Goal: Transaction & Acquisition: Purchase product/service

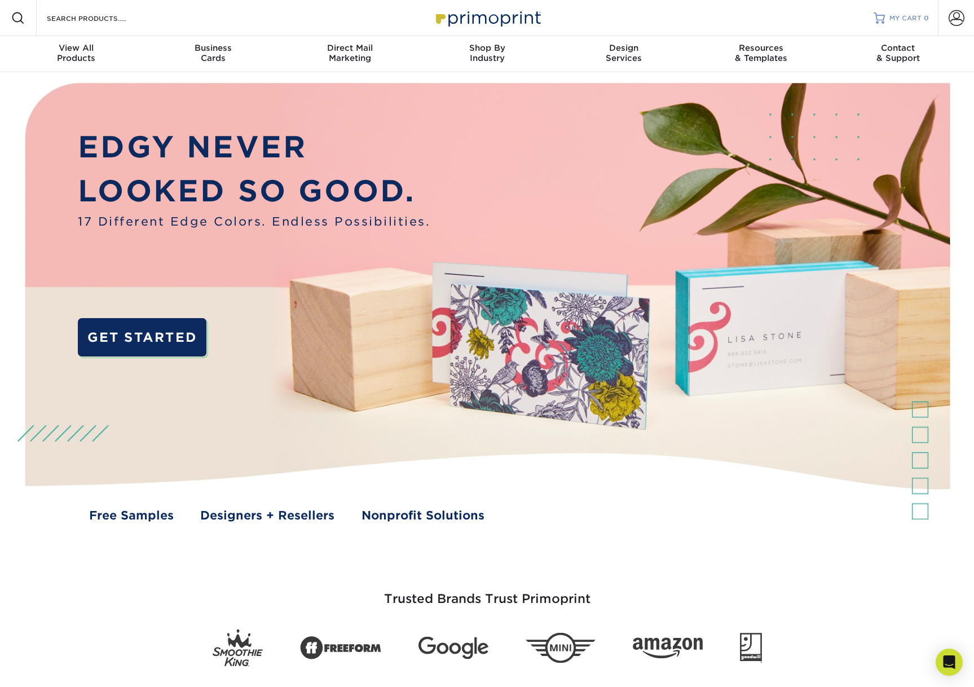
click at [905, 16] on span "MY CART" at bounding box center [905, 19] width 32 height 10
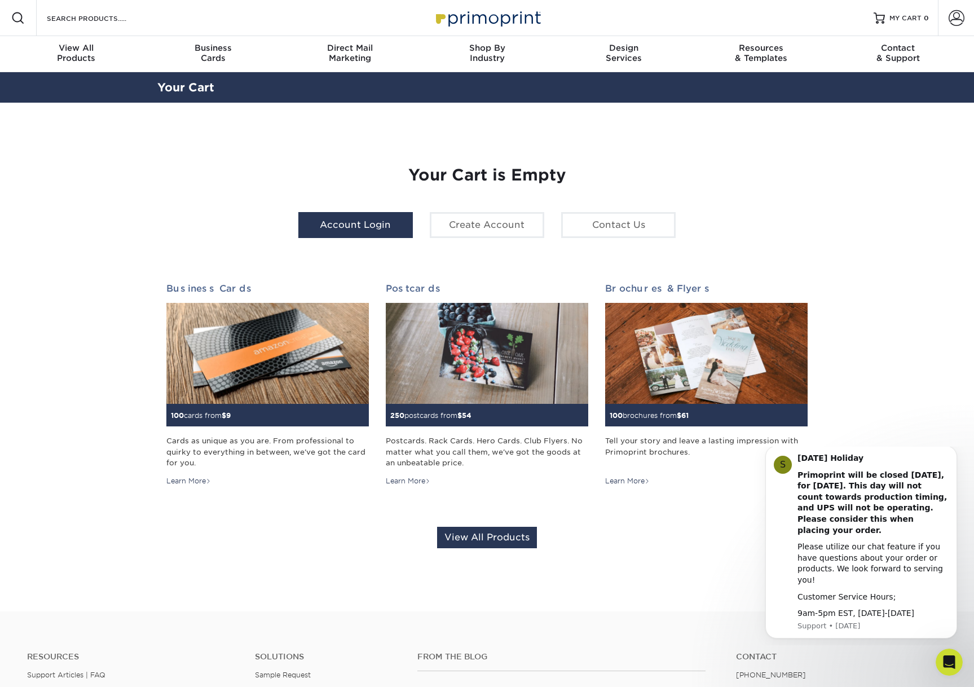
click at [357, 214] on link "Account Login" at bounding box center [355, 225] width 114 height 26
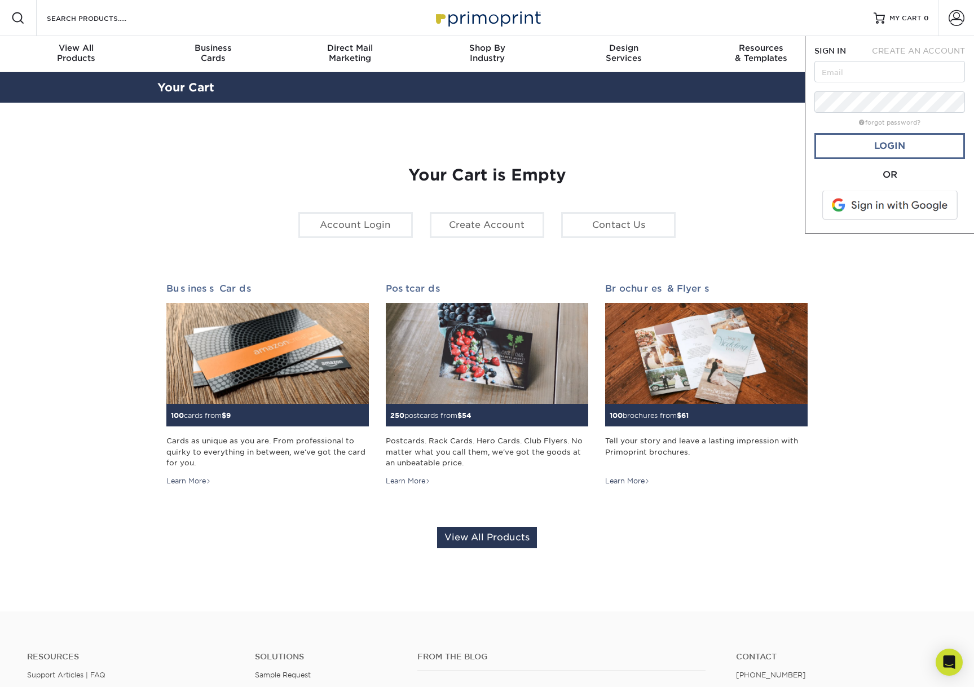
type input "[EMAIL_ADDRESS][DOMAIN_NAME]"
click at [908, 148] on link "Login" at bounding box center [889, 146] width 151 height 26
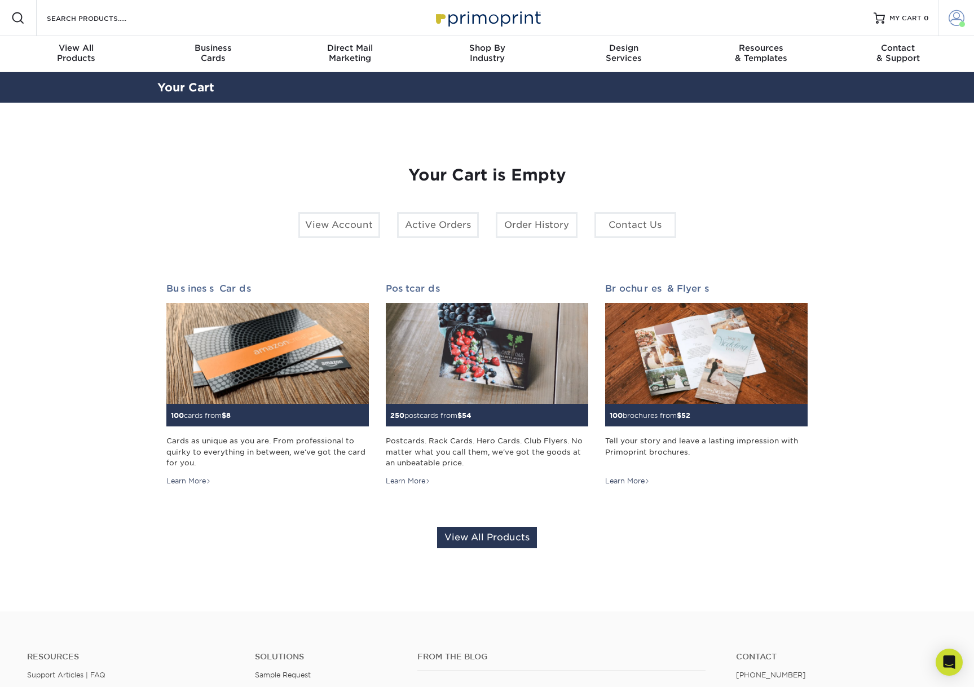
click at [954, 17] on span at bounding box center [957, 18] width 16 height 16
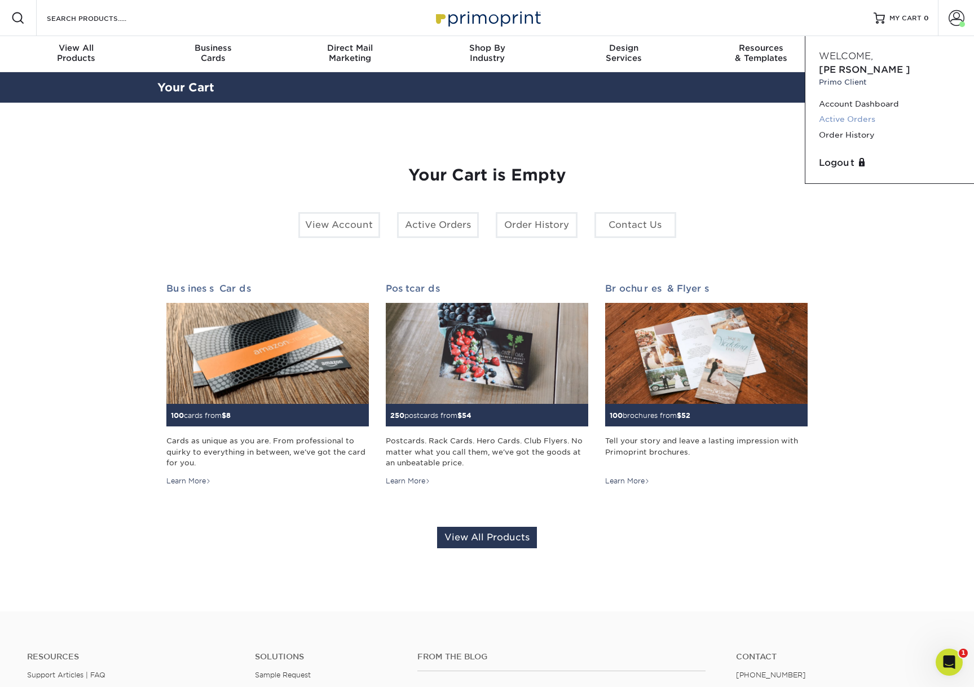
click at [847, 112] on link "Active Orders" at bounding box center [890, 119] width 142 height 15
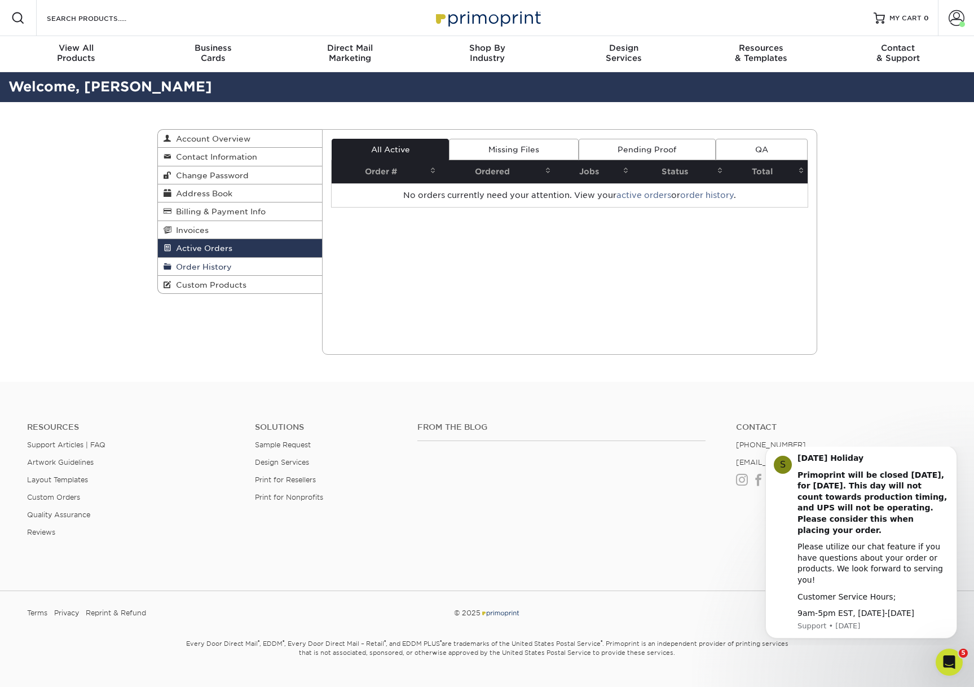
click at [189, 266] on span "Order History" at bounding box center [201, 266] width 60 height 9
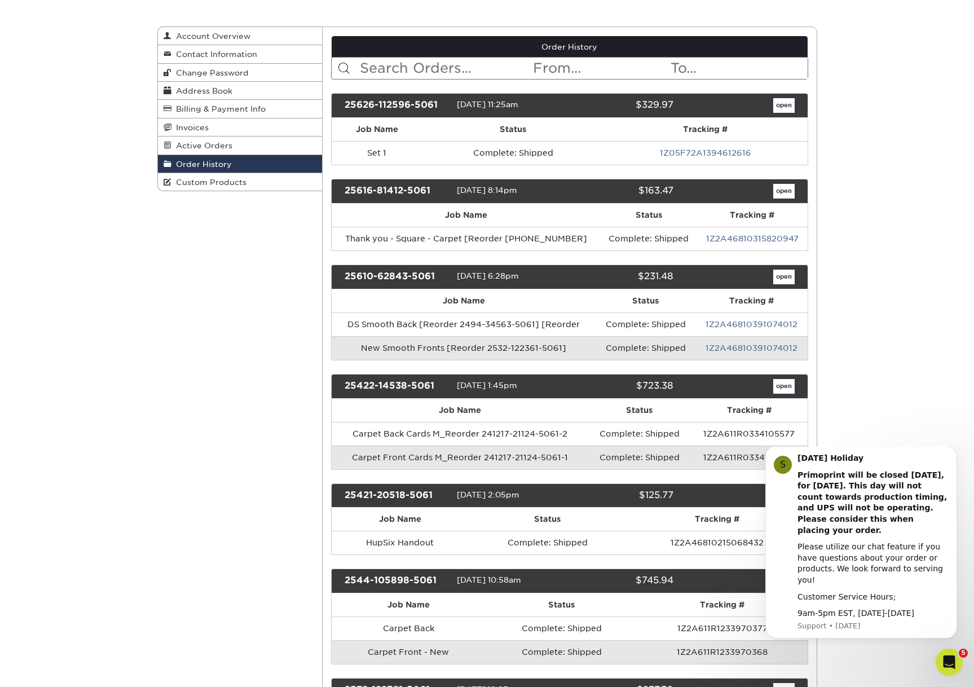
scroll to position [105, 0]
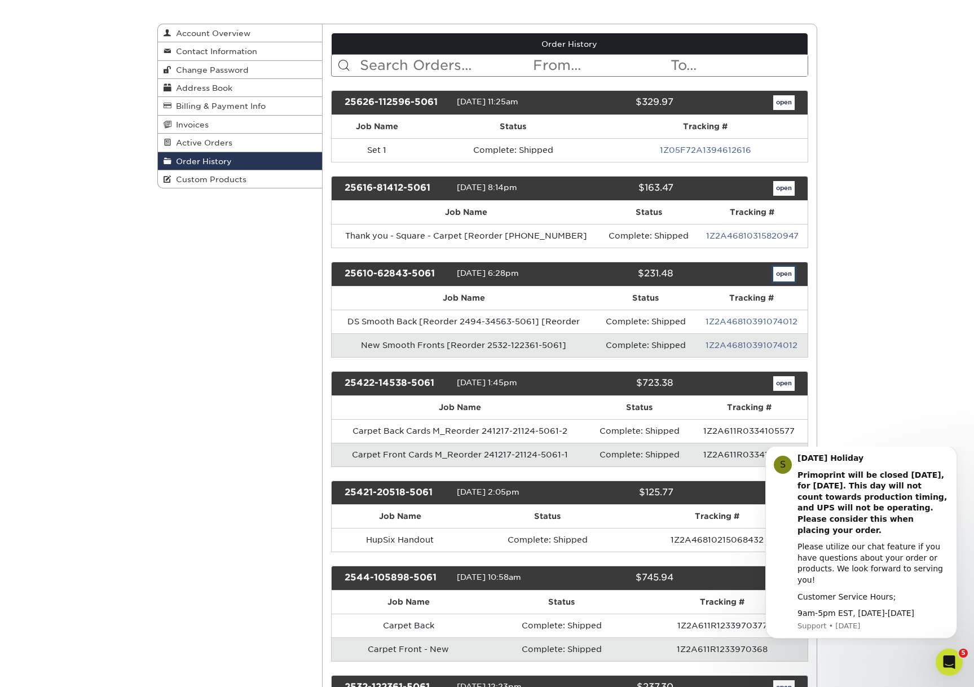
click at [785, 277] on link "open" at bounding box center [783, 274] width 21 height 15
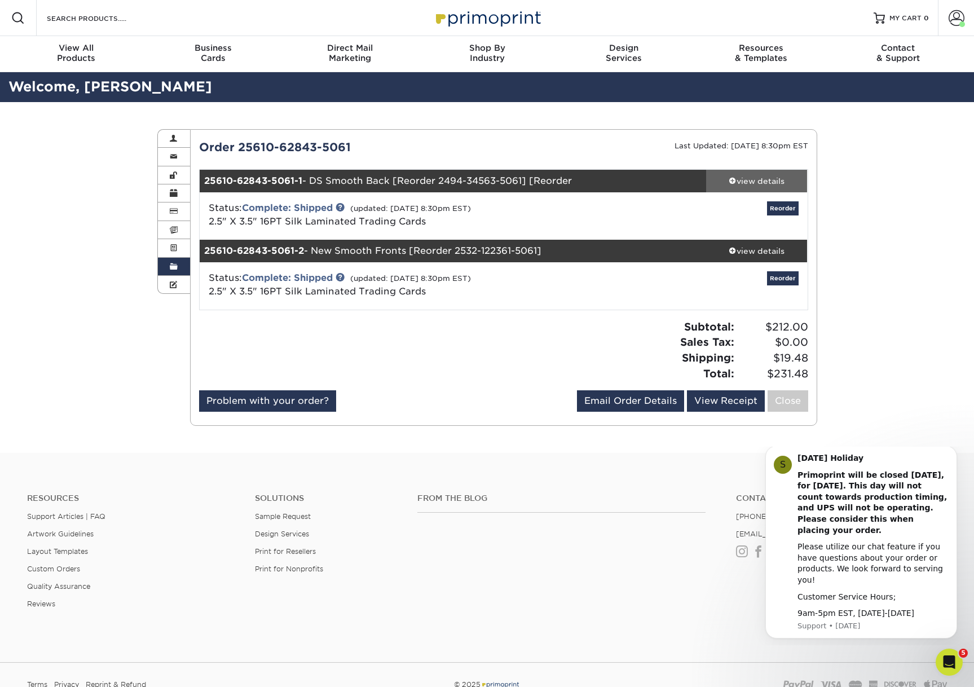
click at [766, 183] on div "view details" at bounding box center [757, 180] width 102 height 11
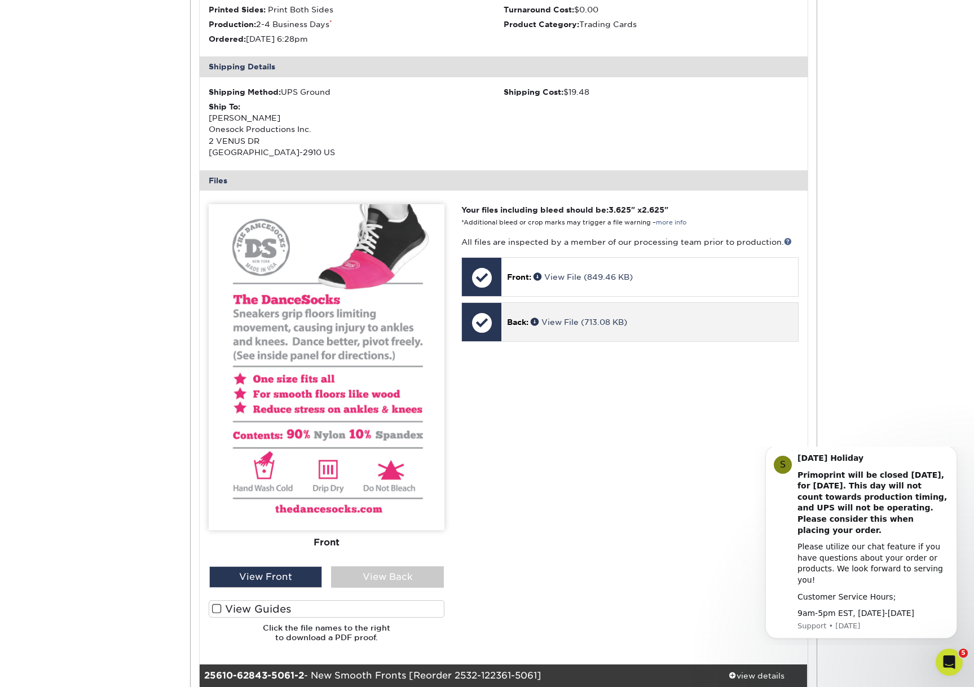
scroll to position [303, 0]
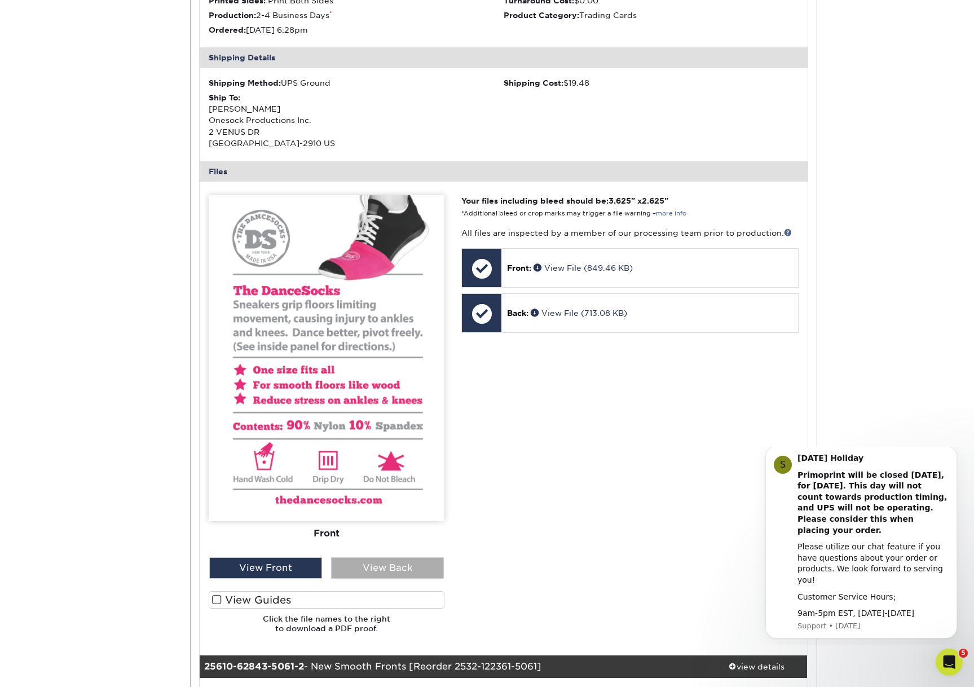
click at [386, 570] on div "View Back" at bounding box center [387, 567] width 113 height 21
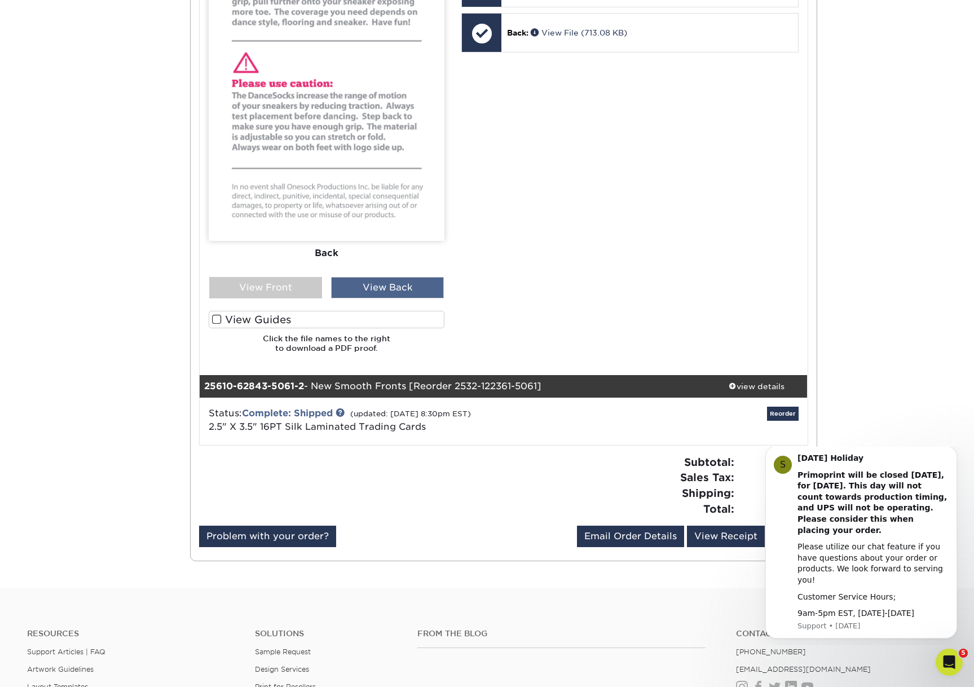
scroll to position [589, 0]
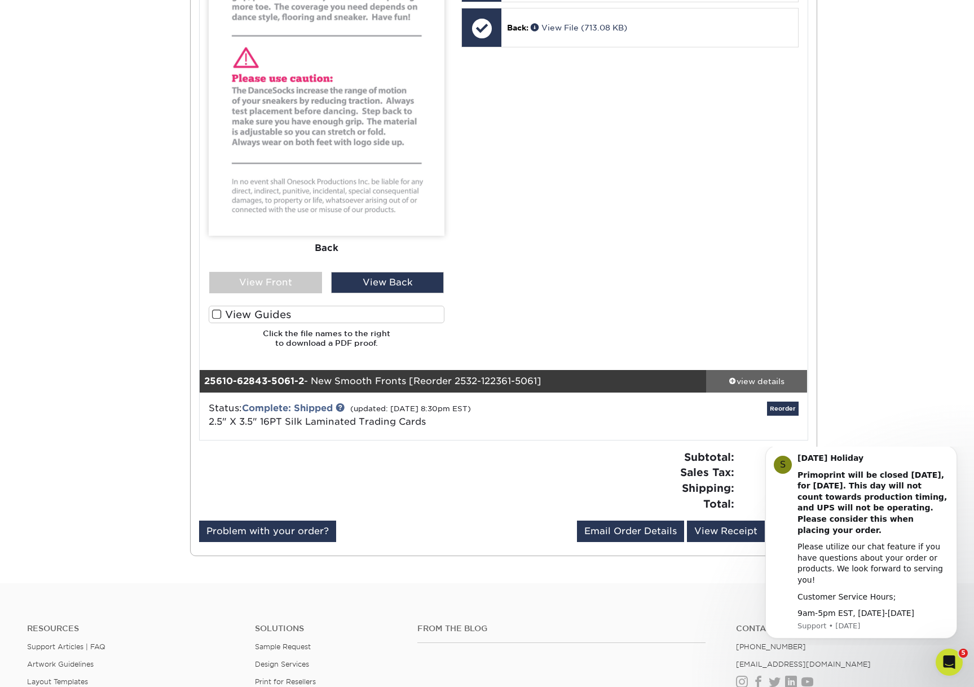
click at [758, 377] on div "view details" at bounding box center [757, 381] width 102 height 11
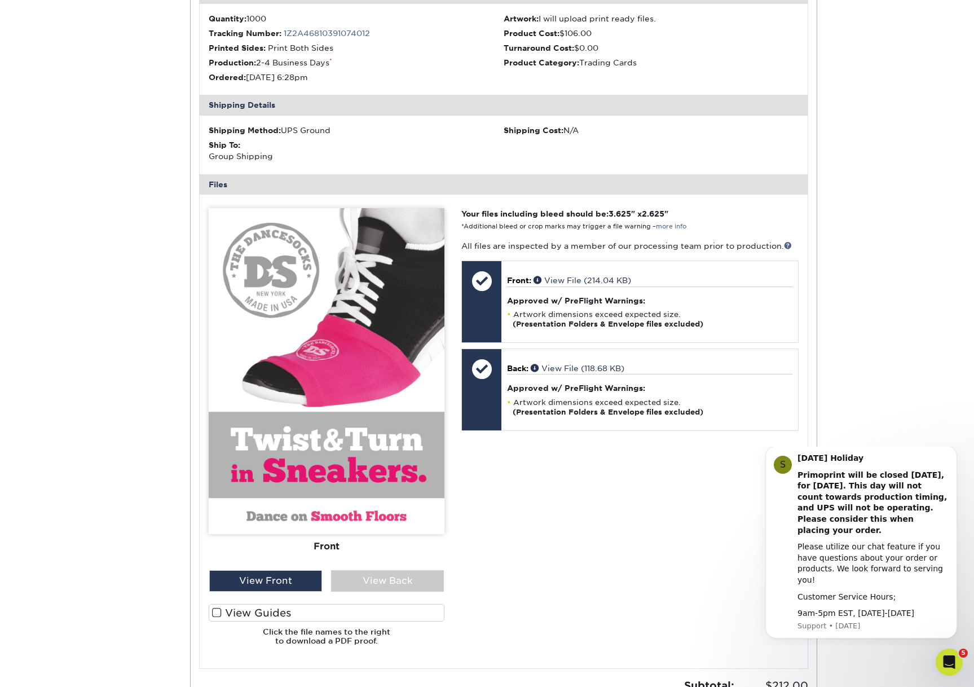
scroll to position [1086, 0]
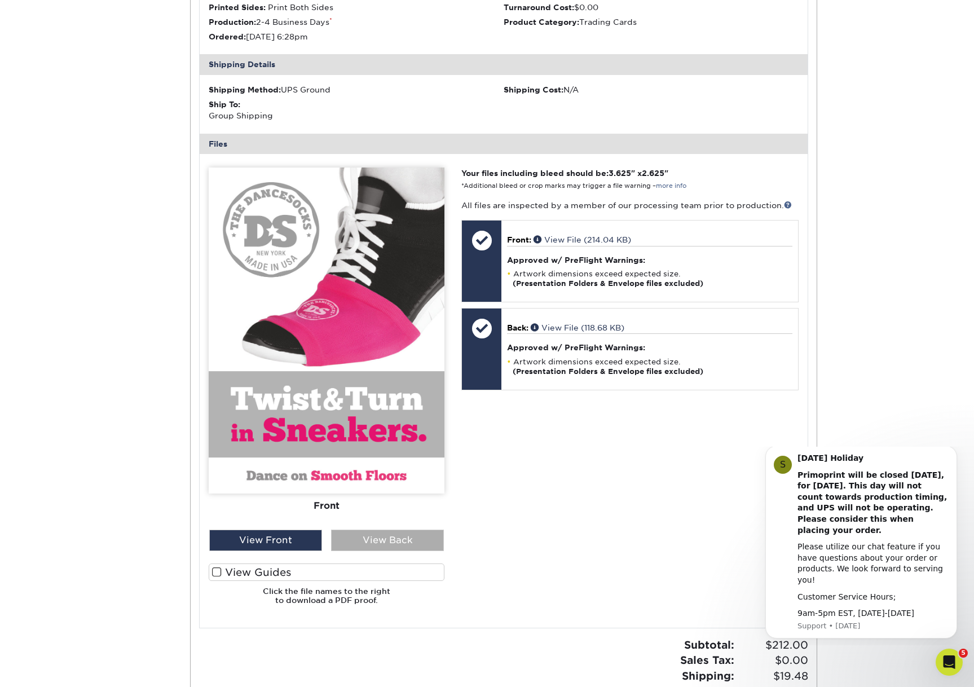
click at [383, 549] on div "View Back" at bounding box center [387, 540] width 113 height 21
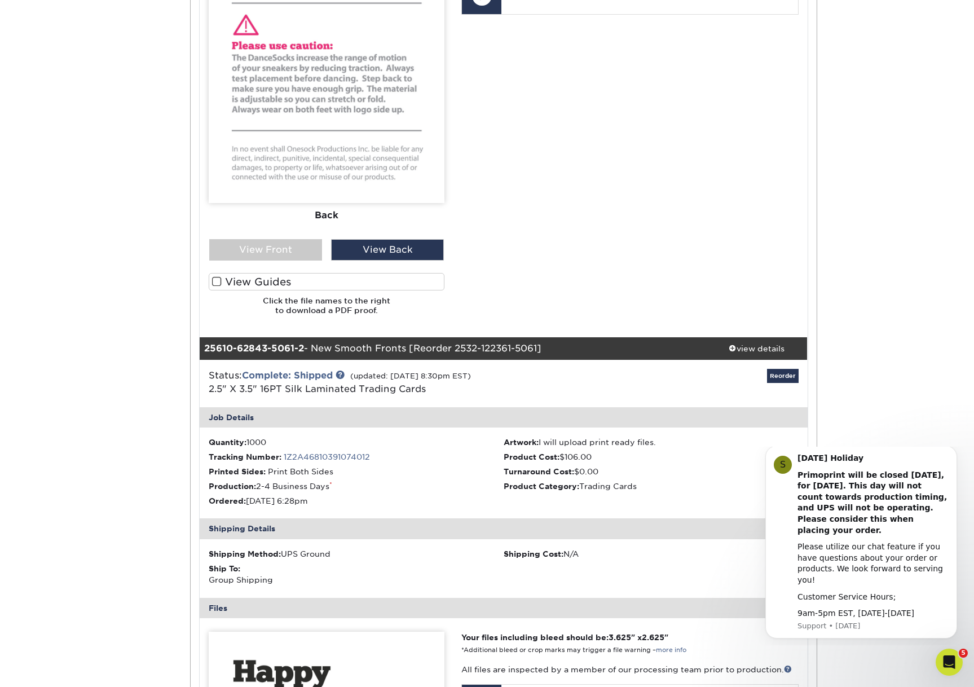
scroll to position [618, 0]
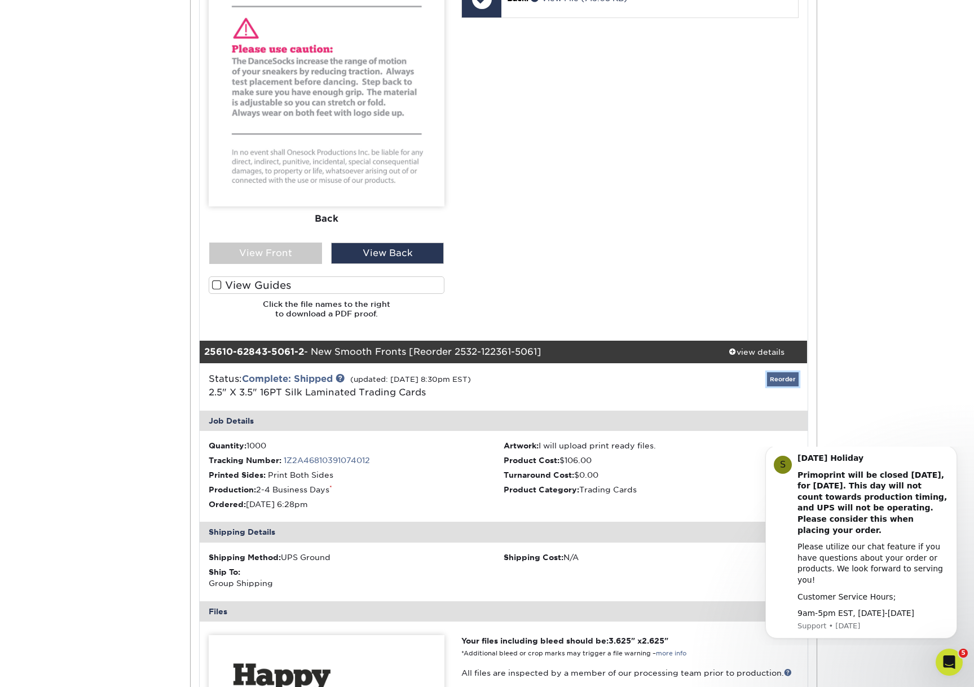
click at [779, 376] on link "Reorder" at bounding box center [783, 379] width 32 height 14
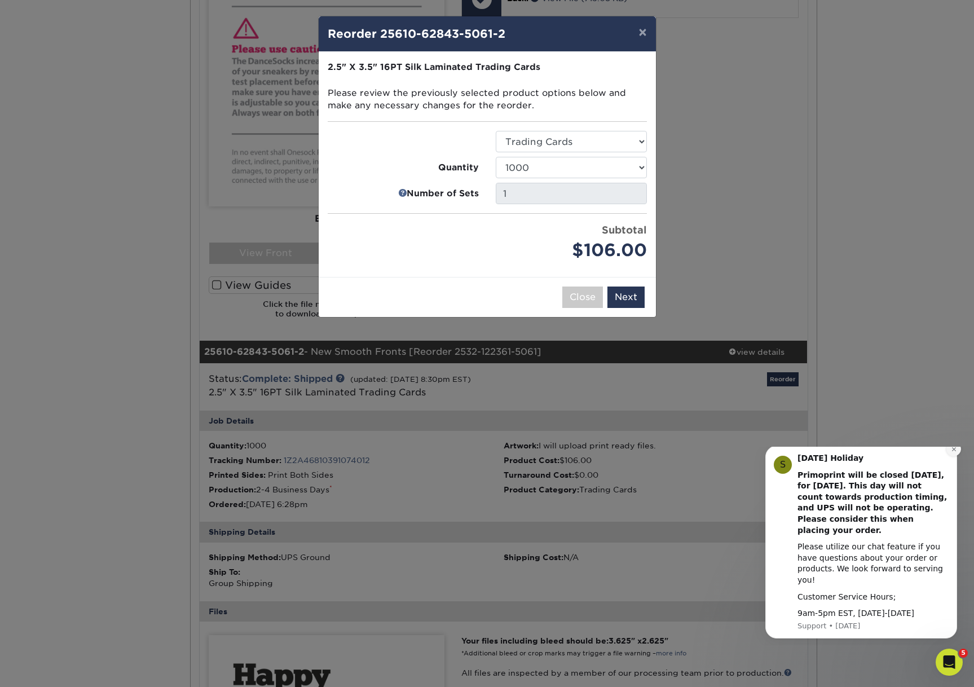
click at [954, 451] on icon "Dismiss notification" at bounding box center [953, 449] width 4 height 4
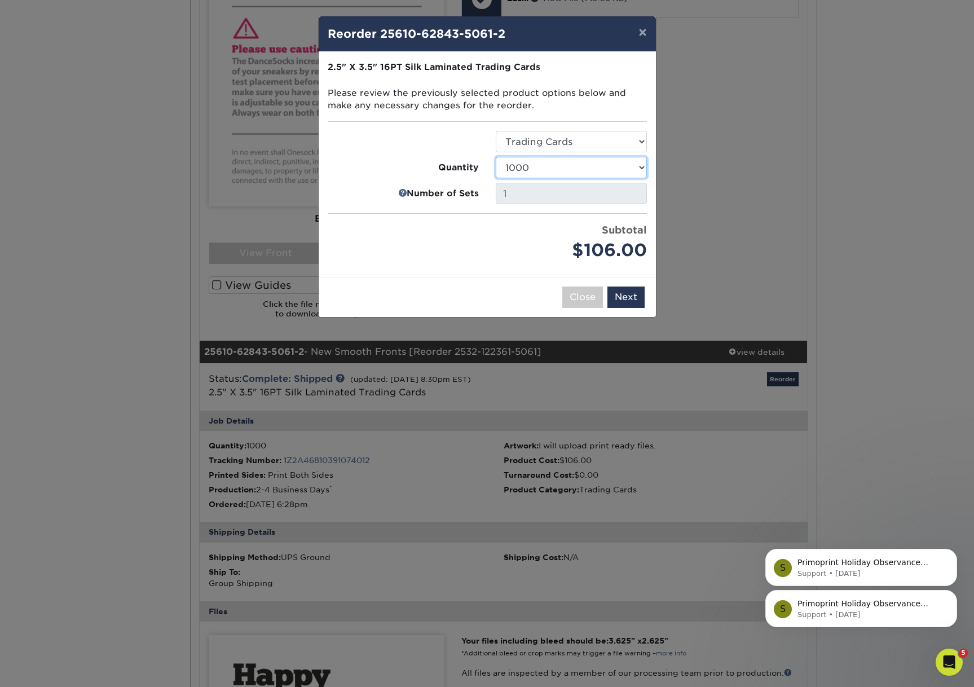
click at [568, 171] on select "25 50 75 100 250 500 1000 2500 5000 10000" at bounding box center [571, 167] width 151 height 21
click at [496, 157] on select "25 50 75 100 250 500 1000 2500 5000 10000" at bounding box center [571, 167] width 151 height 21
click at [547, 166] on select "25 50 75 100 250 500 1000 2500 5000 10000" at bounding box center [571, 167] width 151 height 21
click at [496, 157] on select "25 50 75 100 250 500 1000 2500 5000 10000" at bounding box center [571, 167] width 151 height 21
click at [532, 167] on select "25 50 75 100 250 500 1000 2500 5000 10000" at bounding box center [571, 167] width 151 height 21
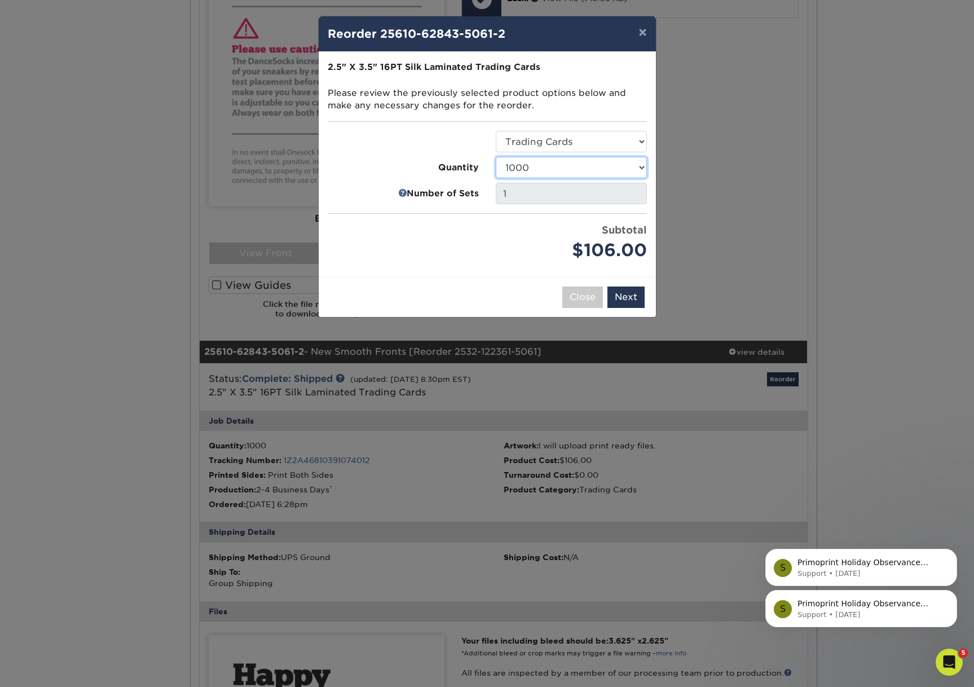
select select "02d8d163-ee8f-41cc-acce-9863ad0deb38"
click at [496, 157] on select "25 50 75 100 250 500 1000 2500 5000 10000" at bounding box center [571, 167] width 151 height 21
click at [629, 297] on button "Next" at bounding box center [625, 296] width 37 height 21
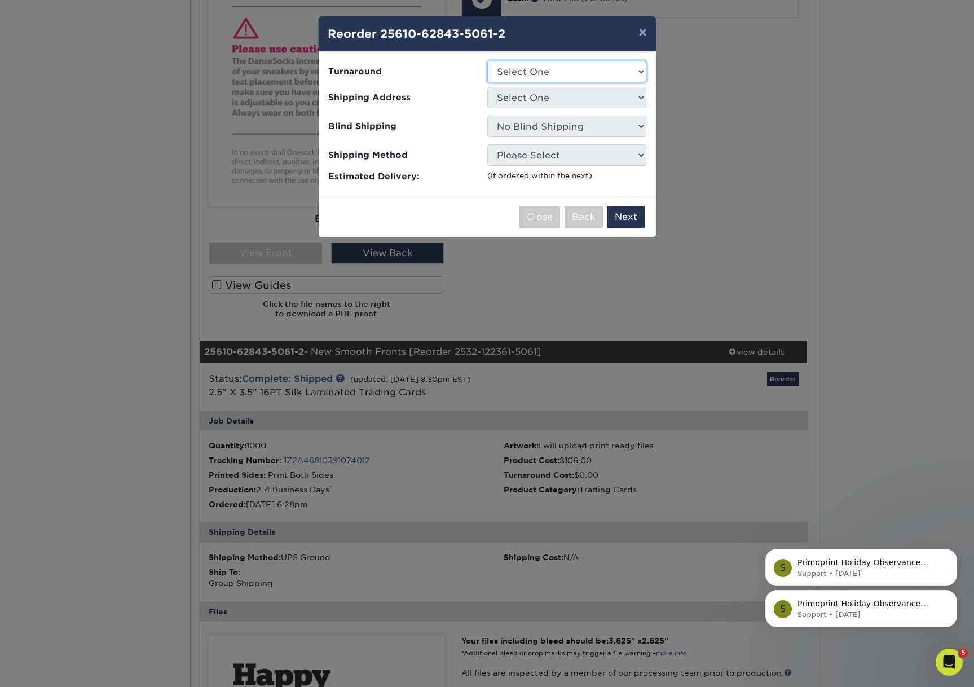
click at [562, 75] on select "Select One 2-4 Business Days" at bounding box center [566, 71] width 159 height 21
select select "44a842f4-f357-43ce-b4f9-4aa767a76875"
click at [487, 61] on select "Select One 2-4 Business Days" at bounding box center [566, 71] width 159 height 21
click at [554, 101] on select "Select One Bossong Rancho Star America" at bounding box center [566, 97] width 159 height 21
select select "238639"
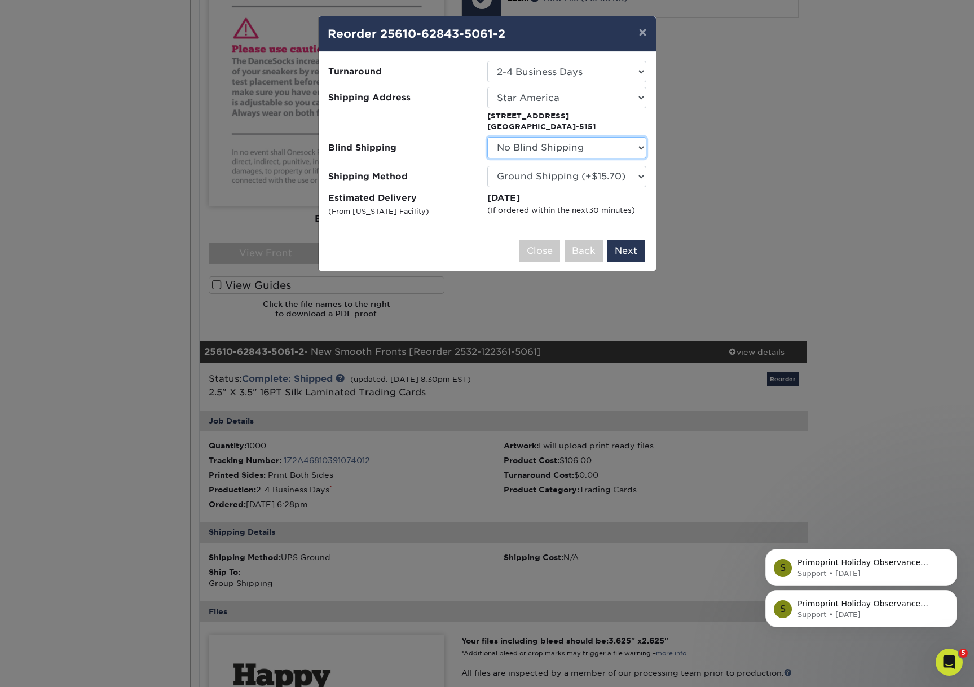
click at [541, 151] on select "No Blind Shipping Bossong Rancho Star America" at bounding box center [566, 147] width 159 height 21
click at [487, 137] on select "No Blind Shipping Bossong Rancho Star America" at bounding box center [566, 147] width 159 height 21
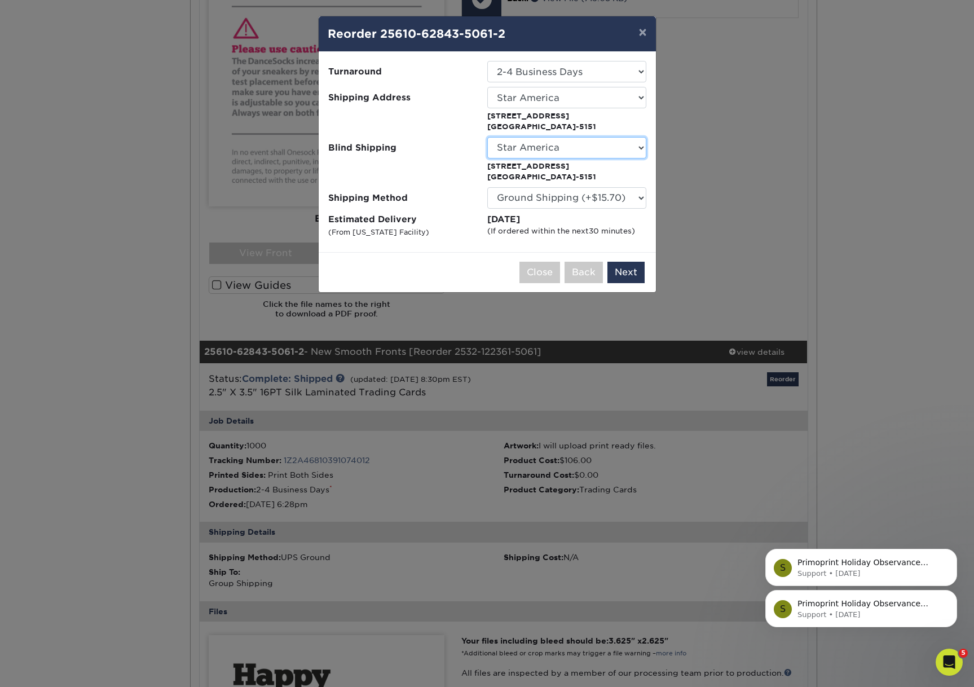
click at [520, 147] on select "No Blind Shipping Bossong Rancho Star America" at bounding box center [566, 147] width 159 height 21
select select "-1"
click at [487, 137] on select "No Blind Shipping Bossong Rancho Star America" at bounding box center [566, 147] width 159 height 21
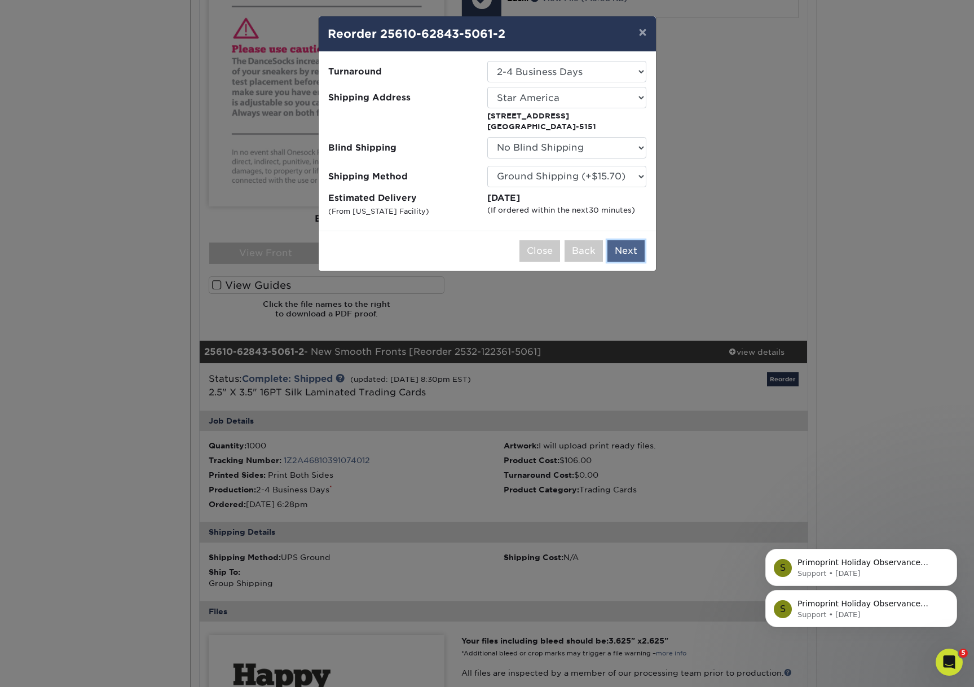
click at [632, 252] on button "Next" at bounding box center [625, 250] width 37 height 21
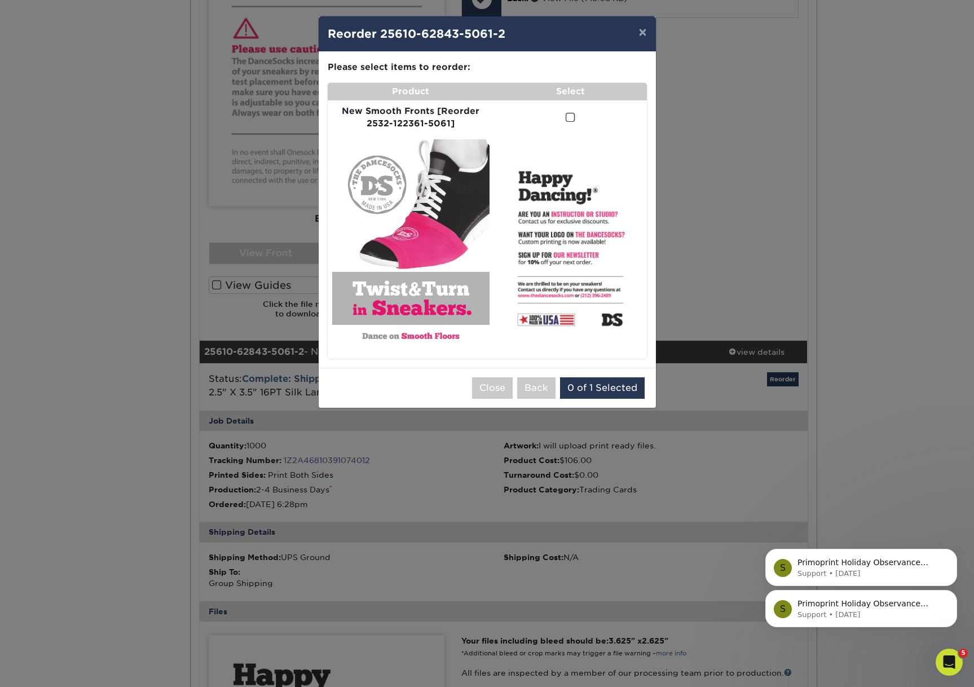
click at [569, 116] on span at bounding box center [571, 117] width 10 height 11
click at [0, 0] on input "checkbox" at bounding box center [0, 0] width 0 height 0
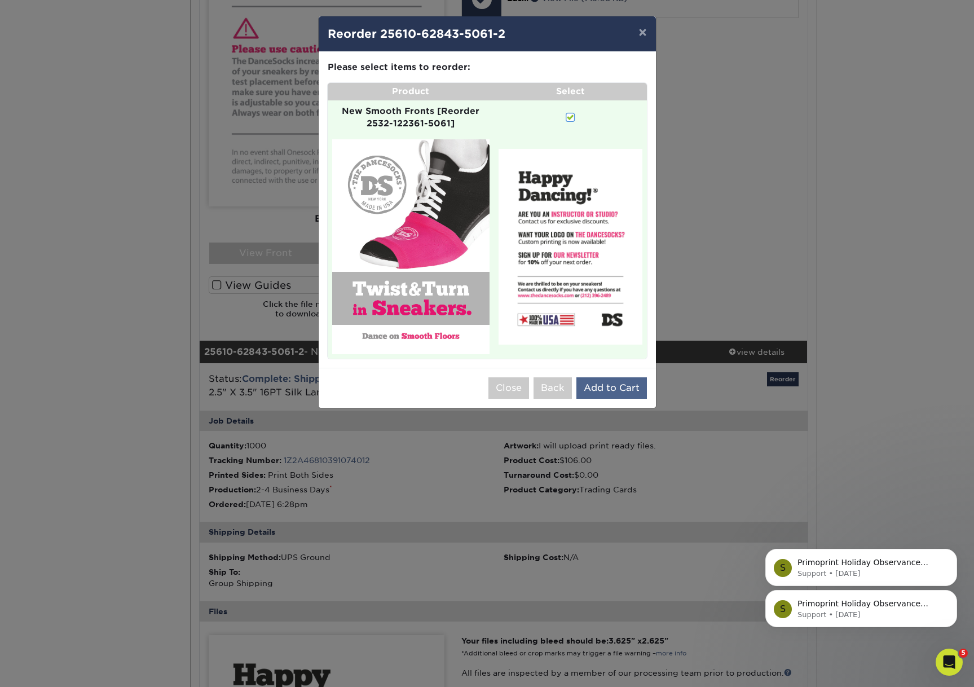
click at [608, 383] on button "Add to Cart" at bounding box center [611, 387] width 70 height 21
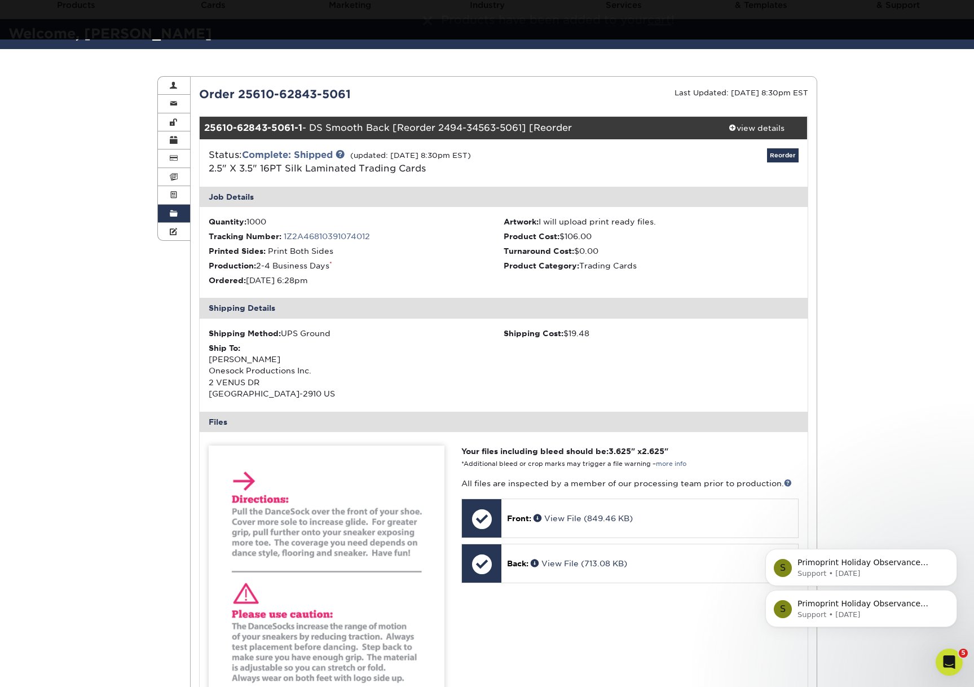
scroll to position [27, 0]
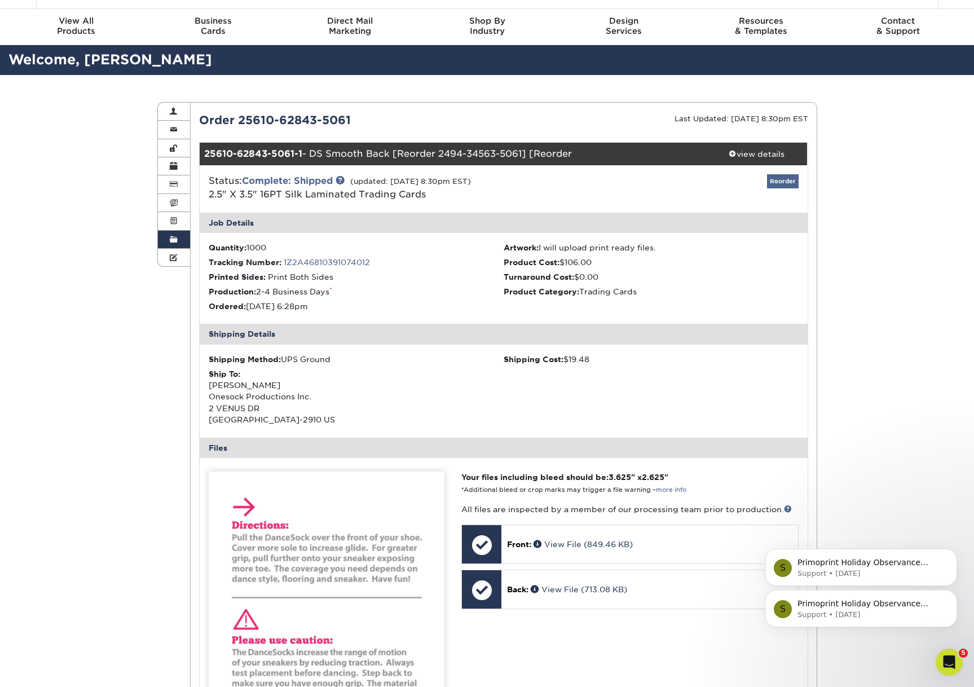
click at [785, 180] on link "Reorder" at bounding box center [783, 181] width 32 height 14
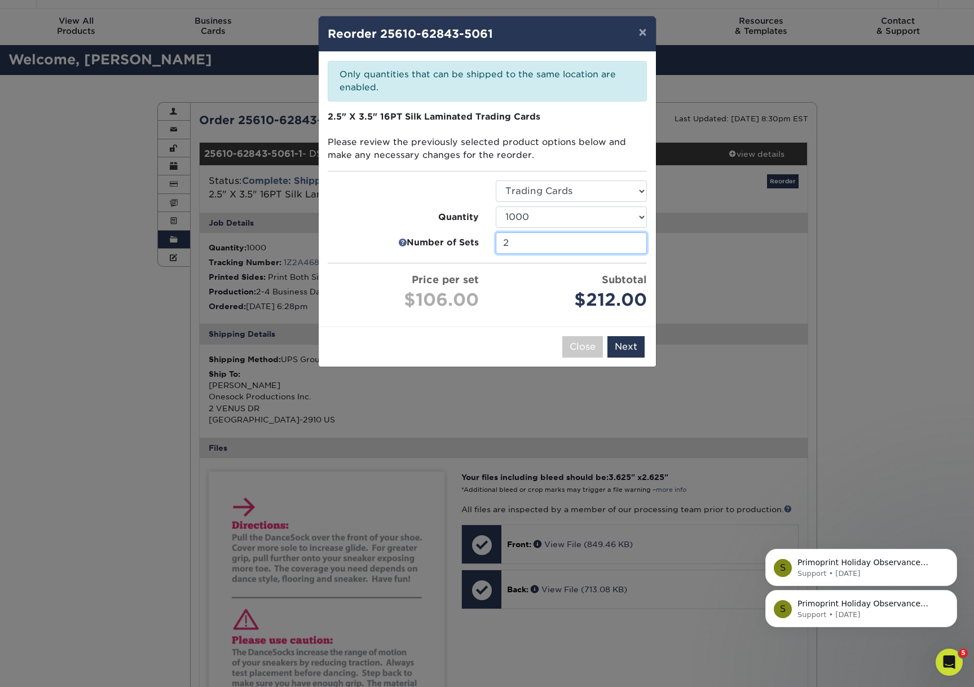
drag, startPoint x: 519, startPoint y: 246, endPoint x: 473, endPoint y: 235, distance: 47.6
click at [473, 235] on li "Number of Sets 2" at bounding box center [487, 242] width 336 height 21
type input "1"
click at [632, 244] on input "1" at bounding box center [571, 242] width 151 height 21
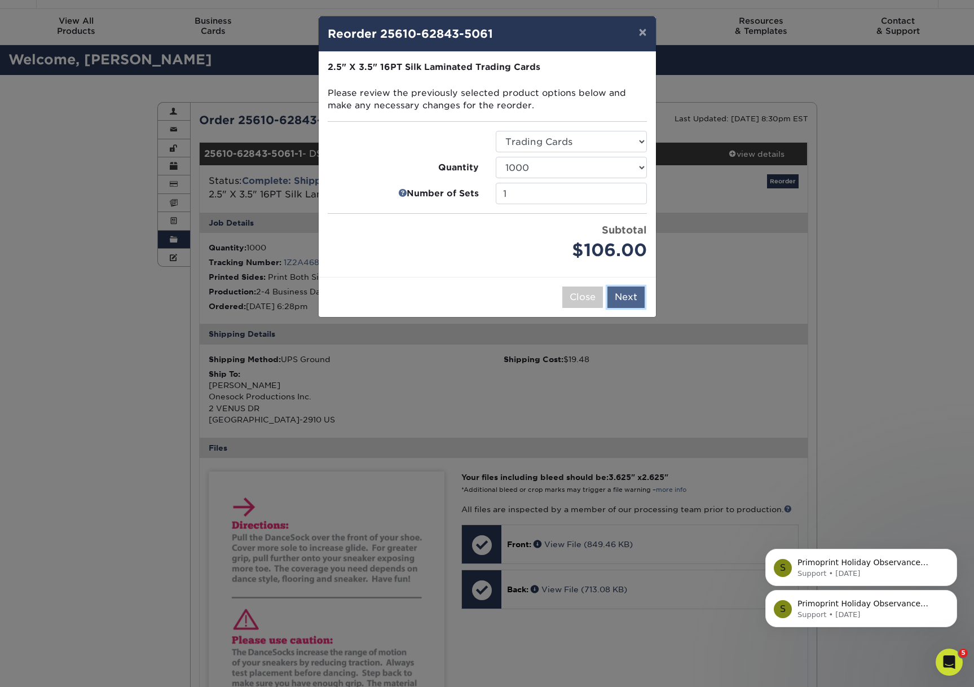
click at [628, 301] on button "Next" at bounding box center [625, 296] width 37 height 21
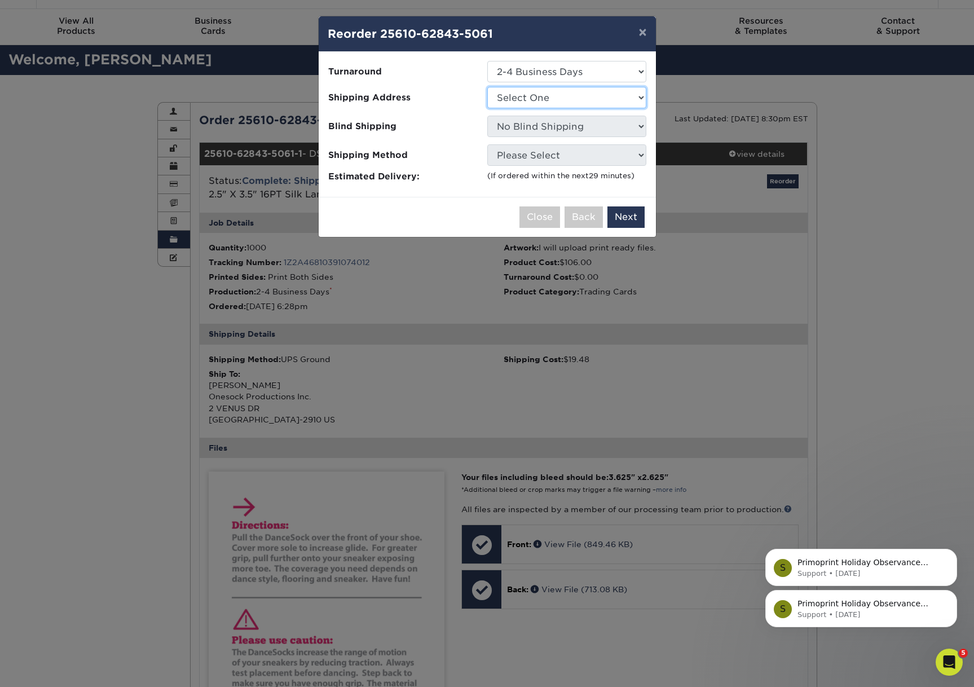
click at [579, 103] on select "Select One Bossong Rancho Star America" at bounding box center [566, 97] width 159 height 21
select select "238639"
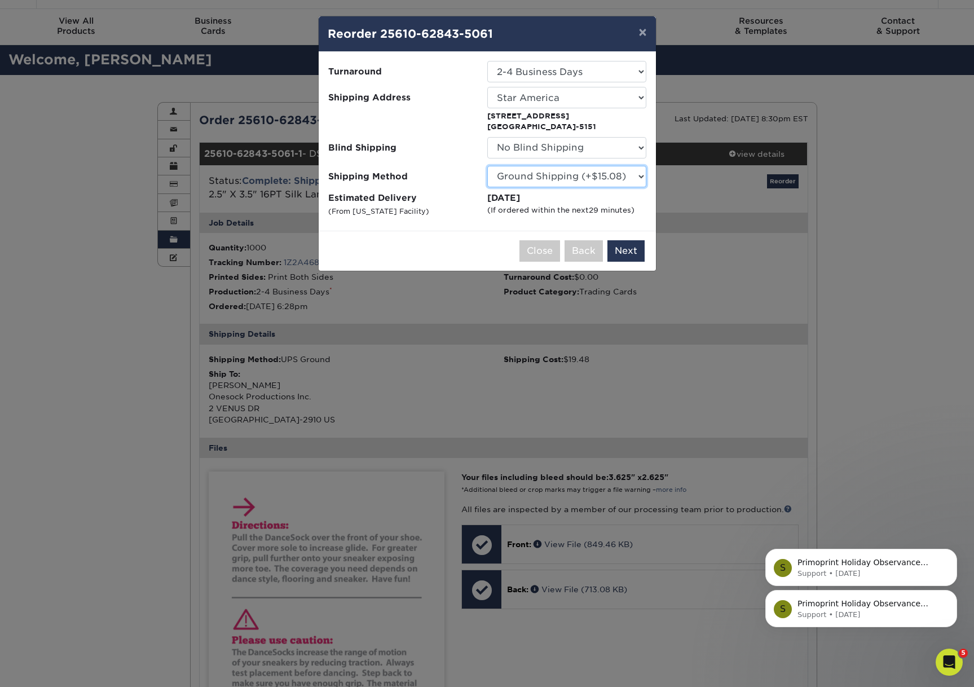
click at [522, 175] on select "Please Select Ground Shipping (+$15.08) 3 Day Shipping Service (+$16.56) 2 Day …" at bounding box center [566, 176] width 159 height 21
click at [627, 244] on button "Next" at bounding box center [625, 250] width 37 height 21
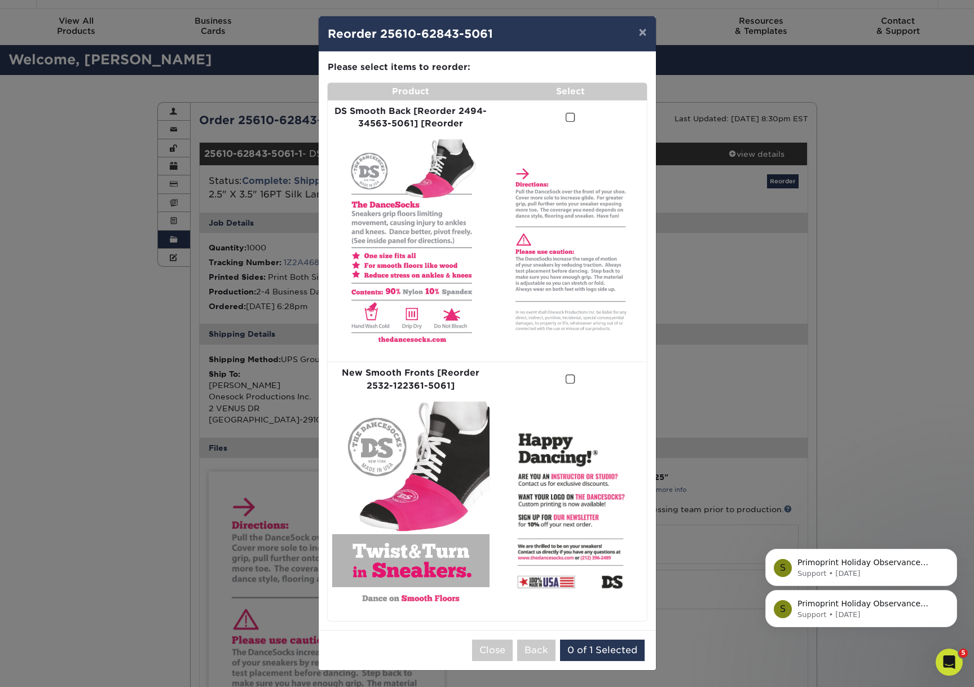
click at [571, 119] on span at bounding box center [571, 117] width 10 height 11
click at [0, 0] on input "checkbox" at bounding box center [0, 0] width 0 height 0
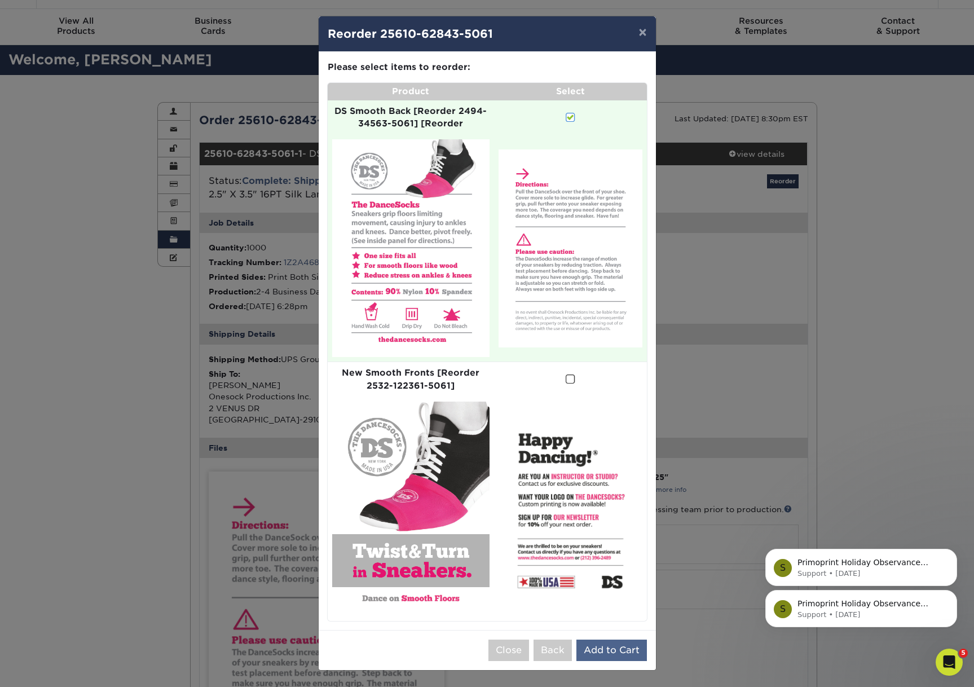
click at [601, 647] on button "Add to Cart" at bounding box center [611, 649] width 70 height 21
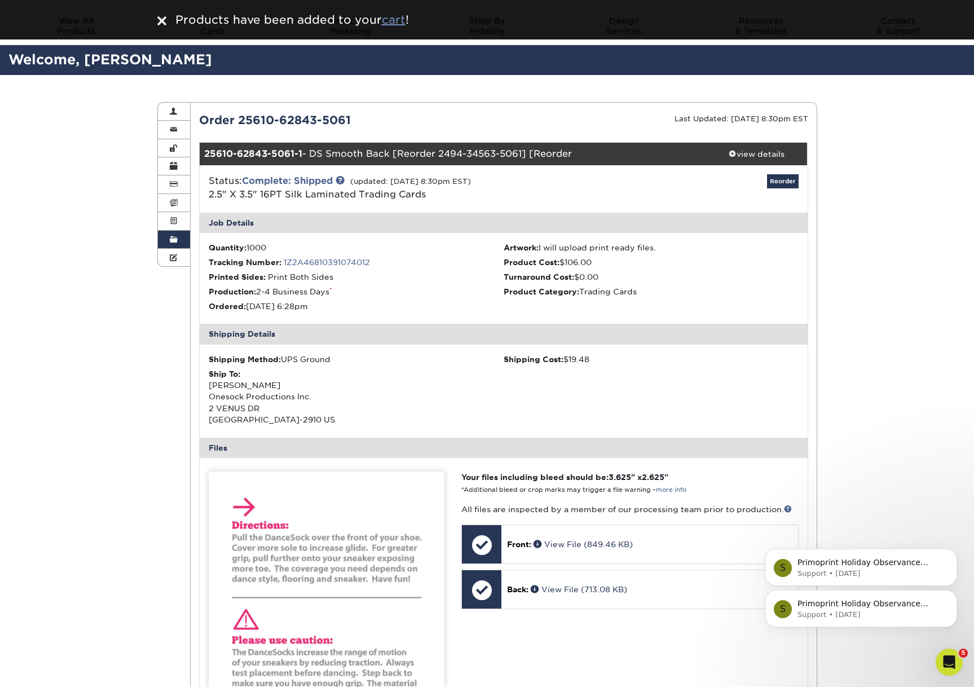
click at [400, 19] on u "cart" at bounding box center [394, 20] width 24 height 14
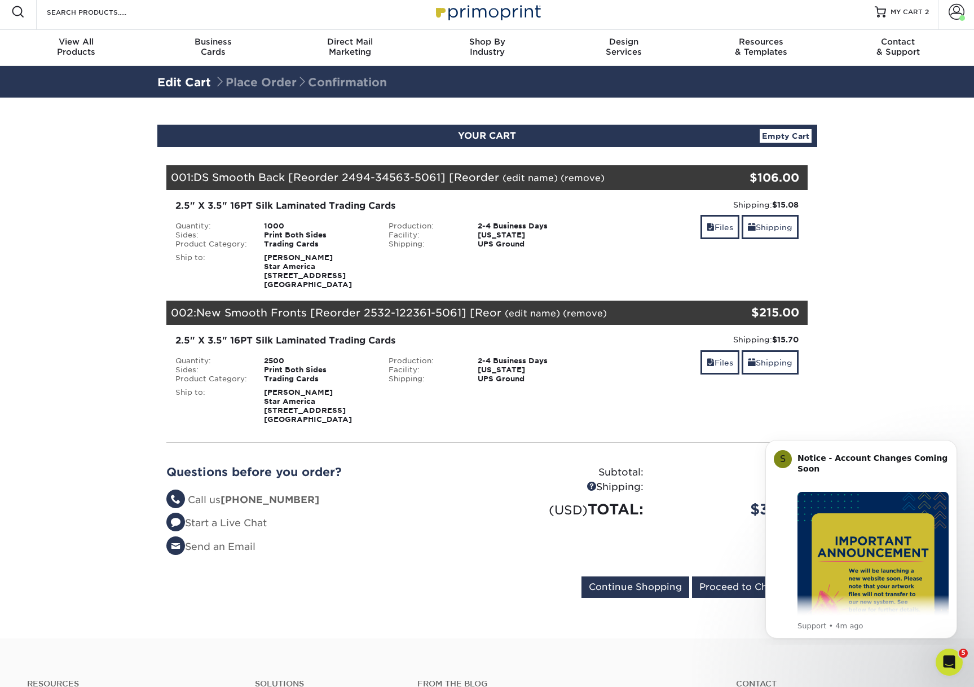
scroll to position [8, 0]
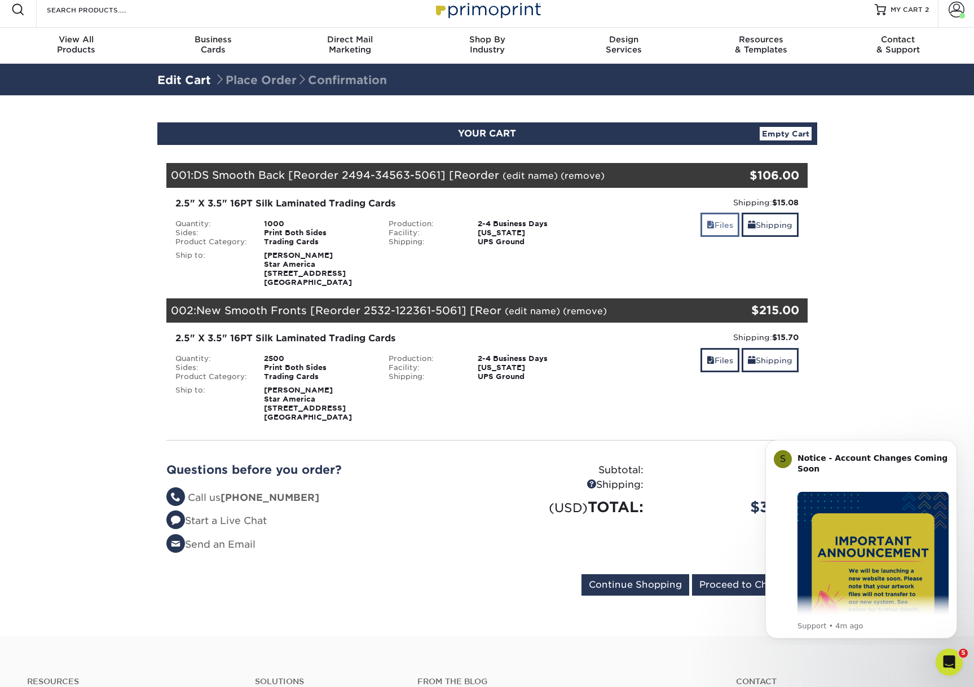
click at [718, 221] on link "Files" at bounding box center [719, 225] width 39 height 24
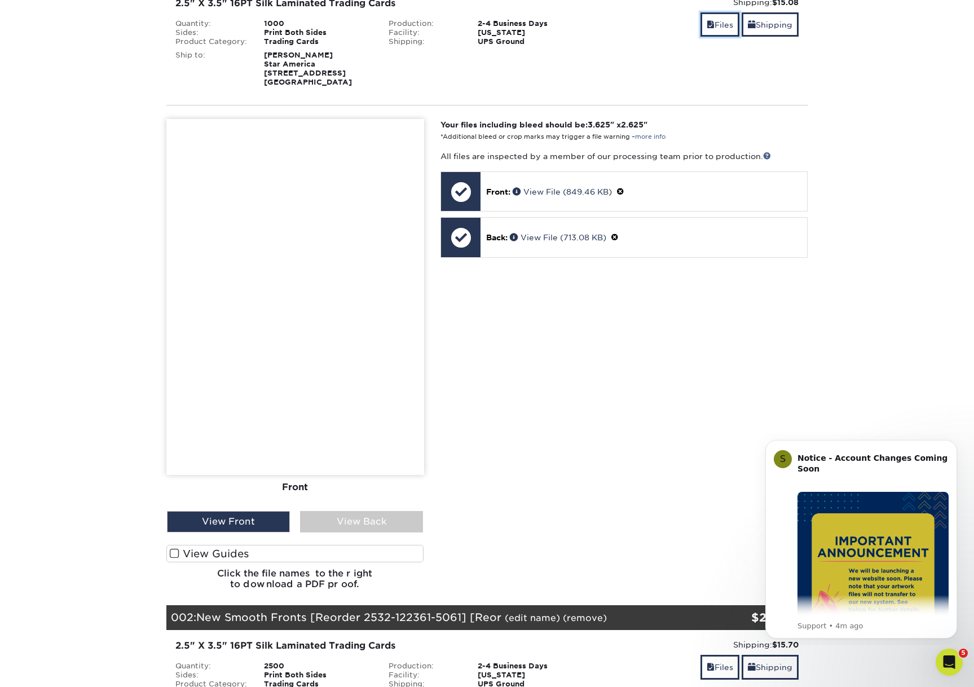
scroll to position [223, 0]
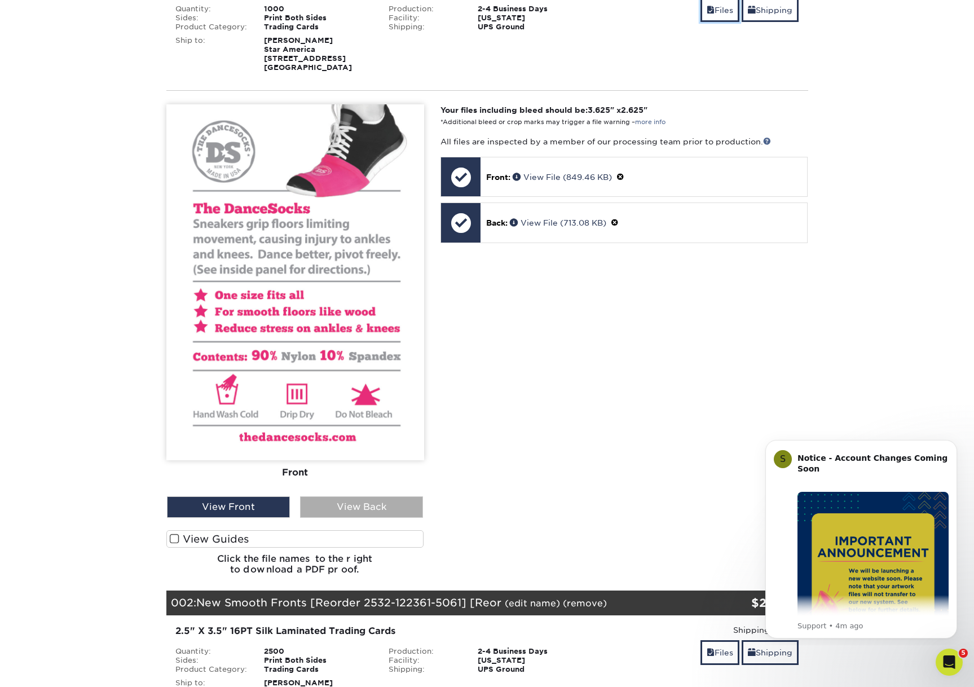
click at [337, 499] on div "View Back" at bounding box center [361, 506] width 123 height 21
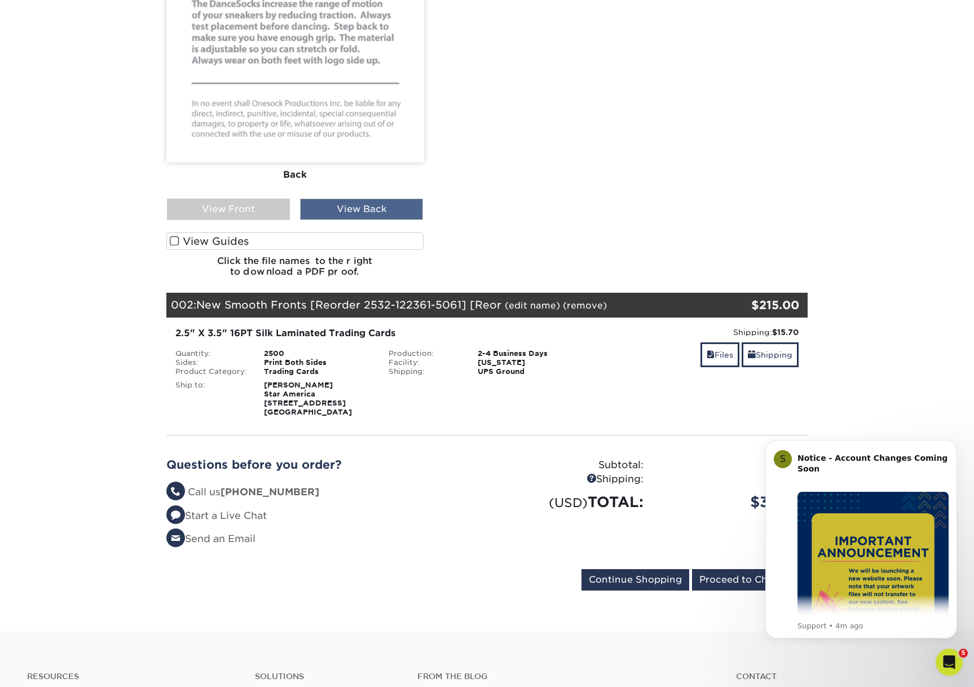
scroll to position [645, 0]
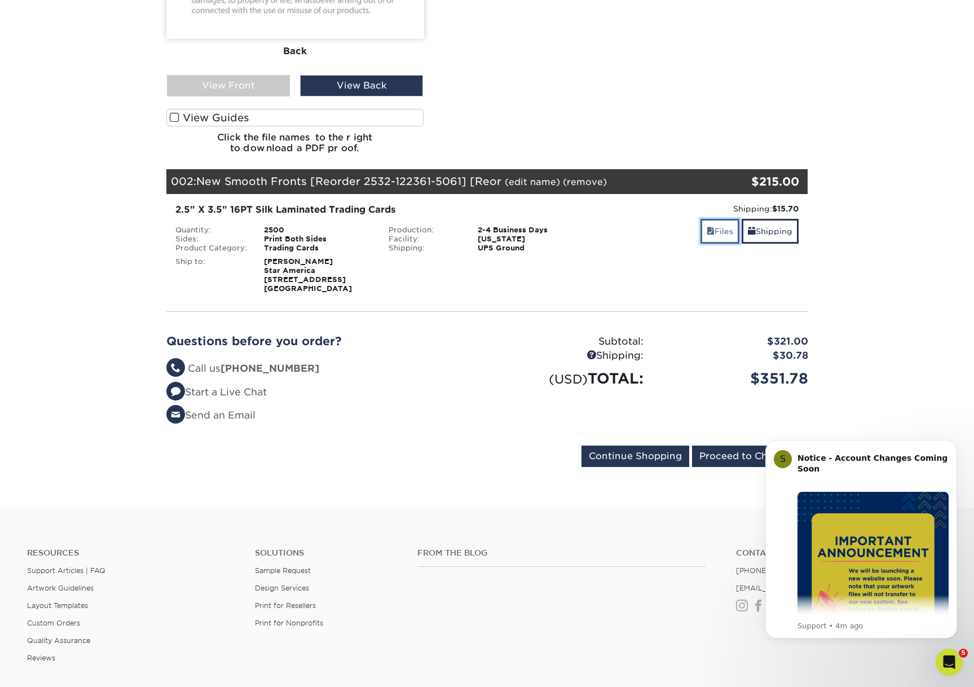
click at [721, 223] on link "Files" at bounding box center [719, 231] width 39 height 24
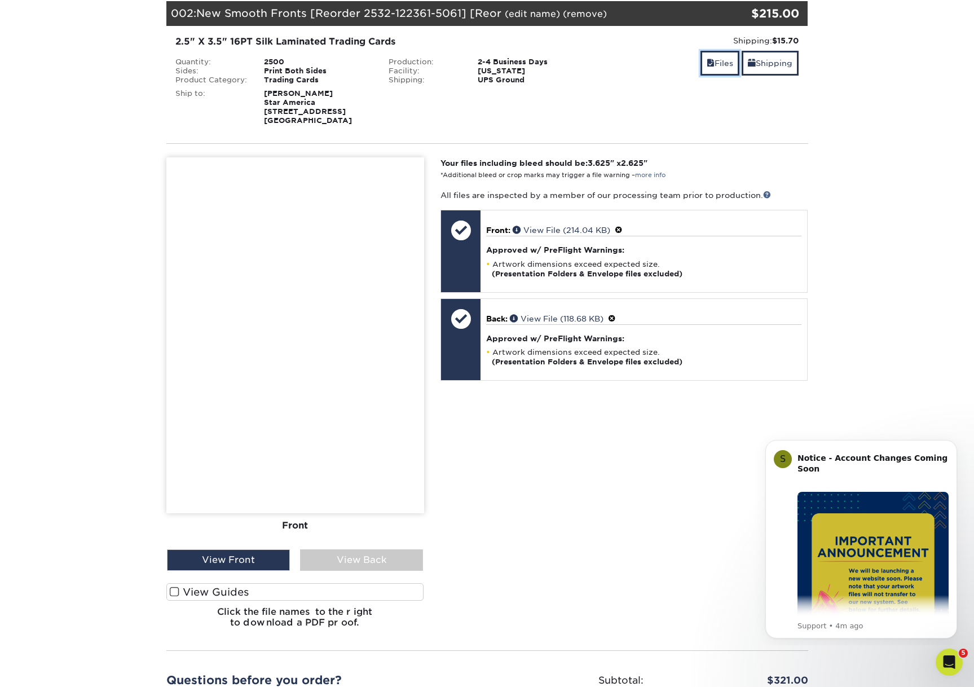
scroll to position [869, 0]
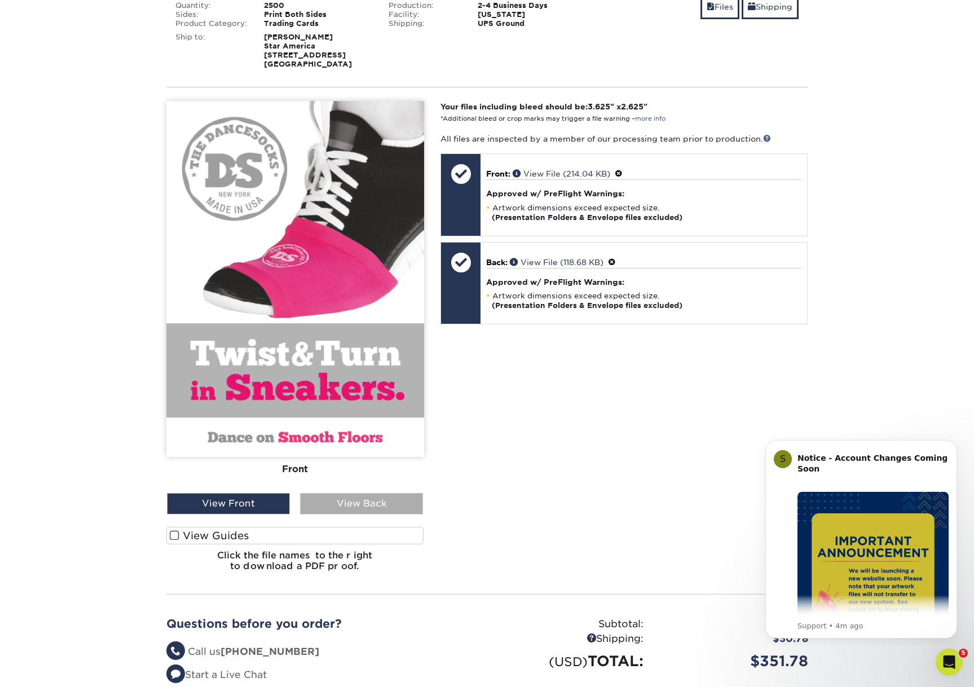
click at [366, 501] on div "View Back" at bounding box center [361, 503] width 123 height 21
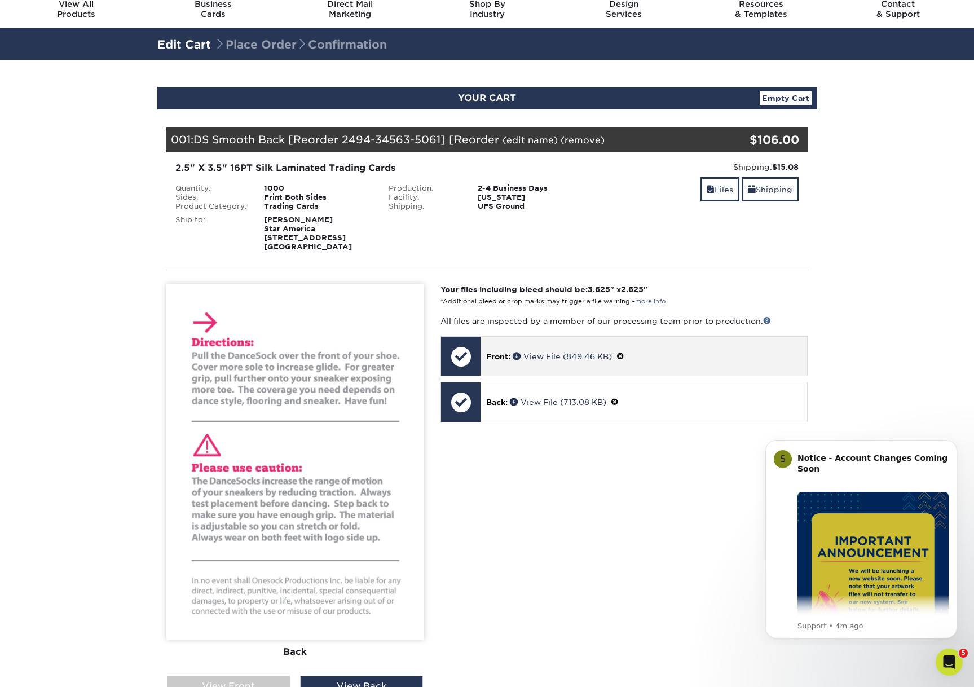
scroll to position [0, 0]
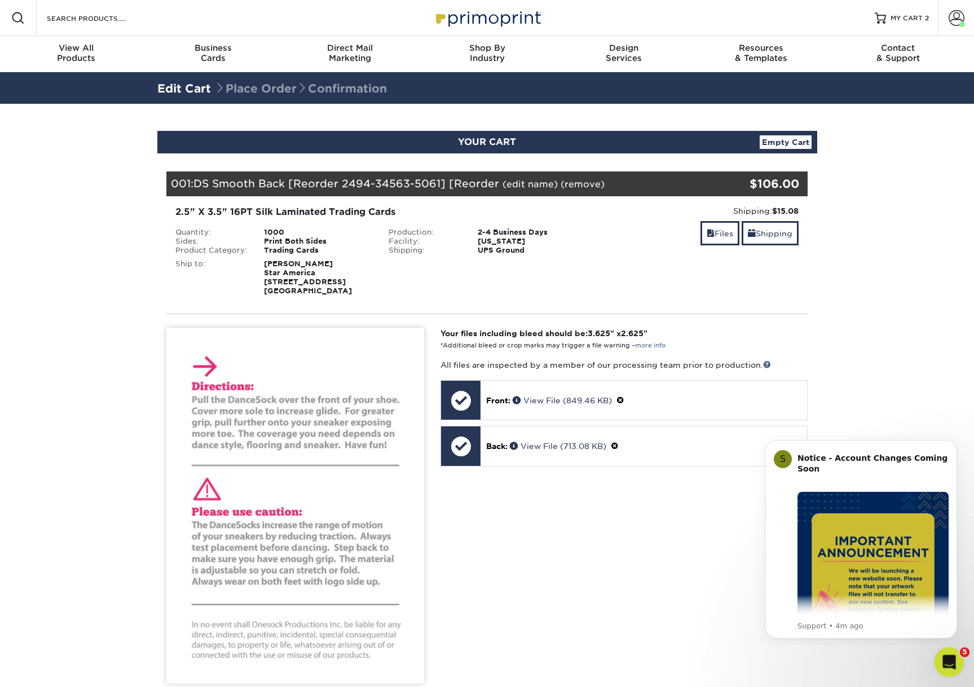
click at [946, 657] on icon "Open Intercom Messenger" at bounding box center [947, 660] width 19 height 19
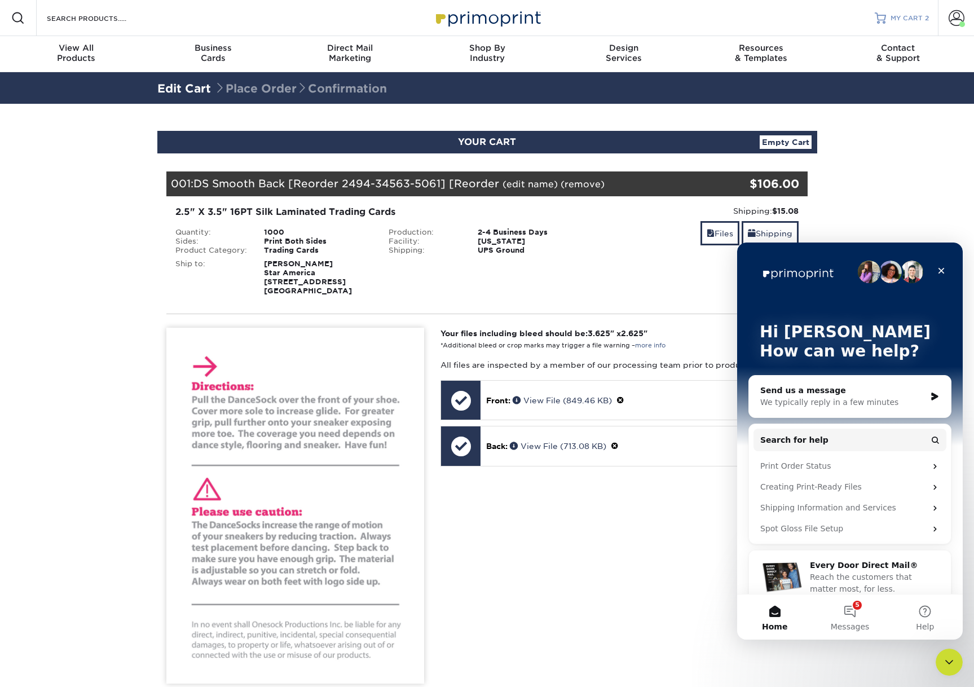
click at [914, 15] on span "MY CART" at bounding box center [906, 19] width 32 height 10
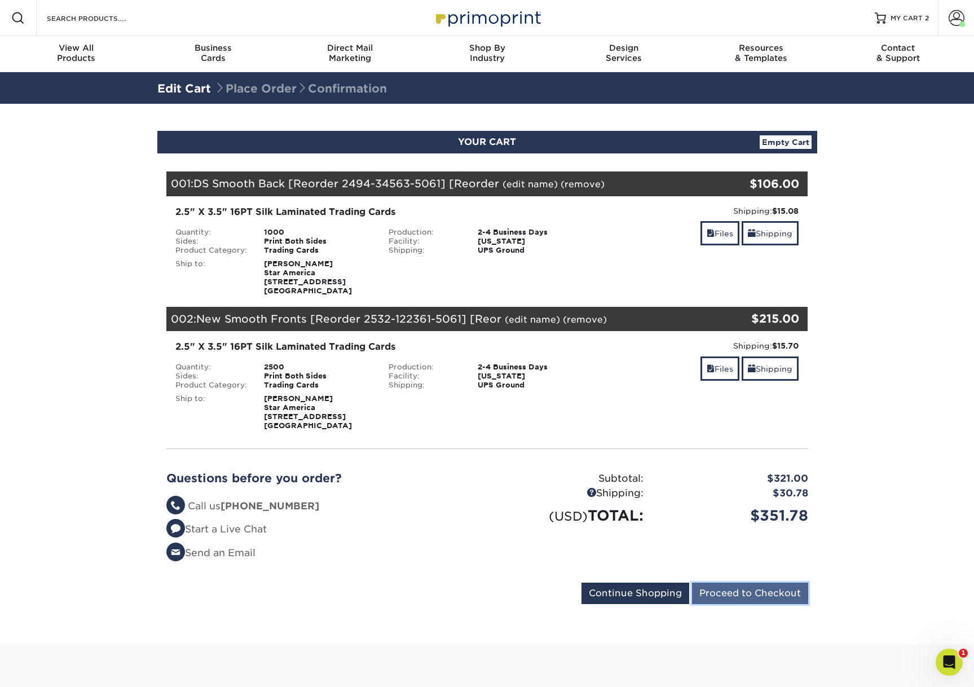
click at [773, 591] on input "Proceed to Checkout" at bounding box center [750, 593] width 116 height 21
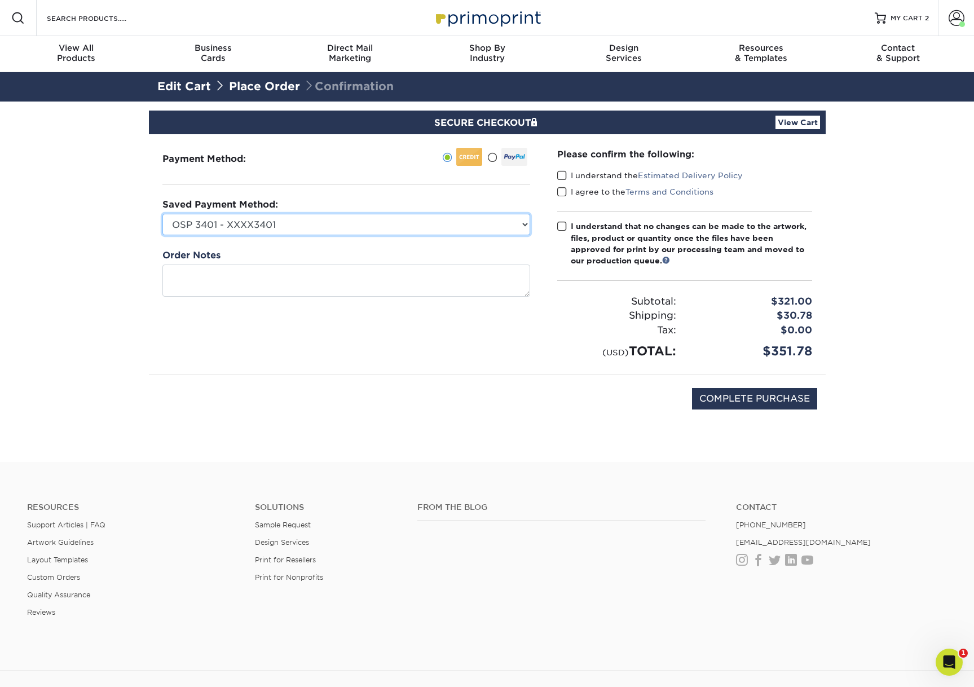
click at [342, 227] on select "OSP 3401 - XXXX3401 Visa - XXXX4183 Visa - XXXX1548 New Credit Card" at bounding box center [346, 224] width 368 height 21
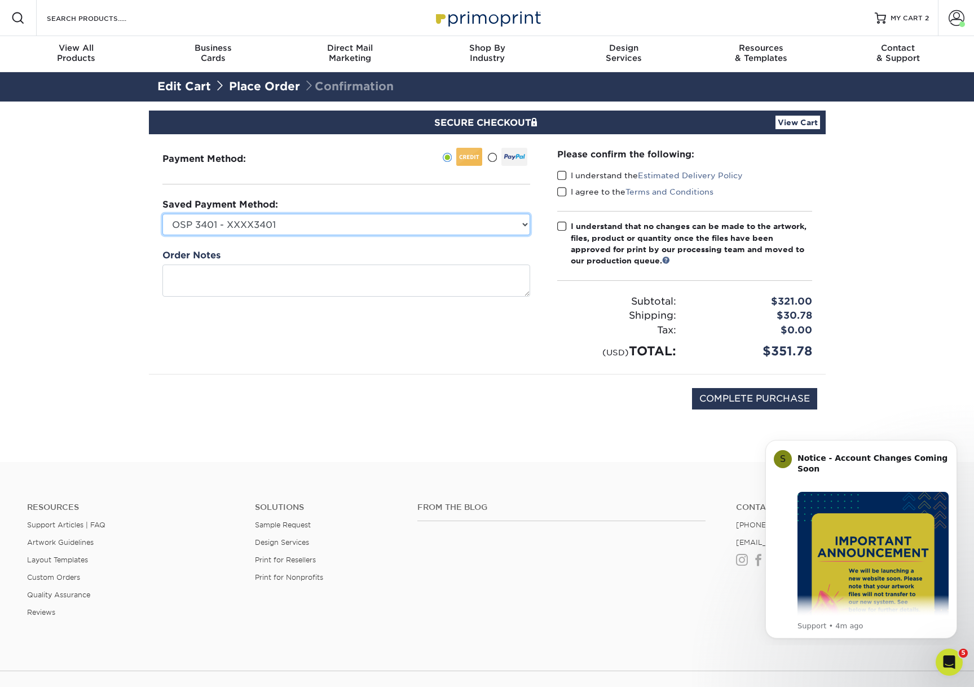
select select "69905"
click at [162, 214] on select "OSP 3401 - XXXX3401 Visa - XXXX4183 Visa - XXXX1548 New Credit Card" at bounding box center [346, 224] width 368 height 21
click at [561, 174] on span at bounding box center [562, 175] width 10 height 11
click at [0, 0] on input "I understand the Estimated Delivery Policy" at bounding box center [0, 0] width 0 height 0
click at [563, 189] on span at bounding box center [562, 192] width 10 height 11
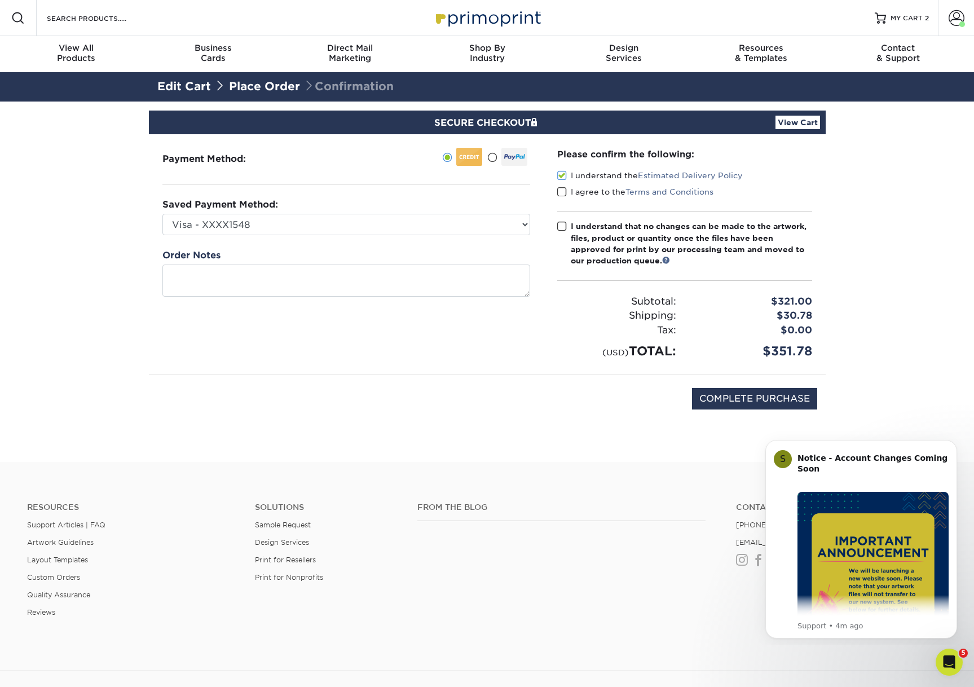
click at [0, 0] on input "I agree to the Terms and Conditions" at bounding box center [0, 0] width 0 height 0
click at [561, 228] on span at bounding box center [562, 226] width 10 height 11
click at [0, 0] on input "I understand that no changes can be made to the artwork, files, product or quan…" at bounding box center [0, 0] width 0 height 0
click at [909, 21] on span "MY CART" at bounding box center [906, 19] width 32 height 10
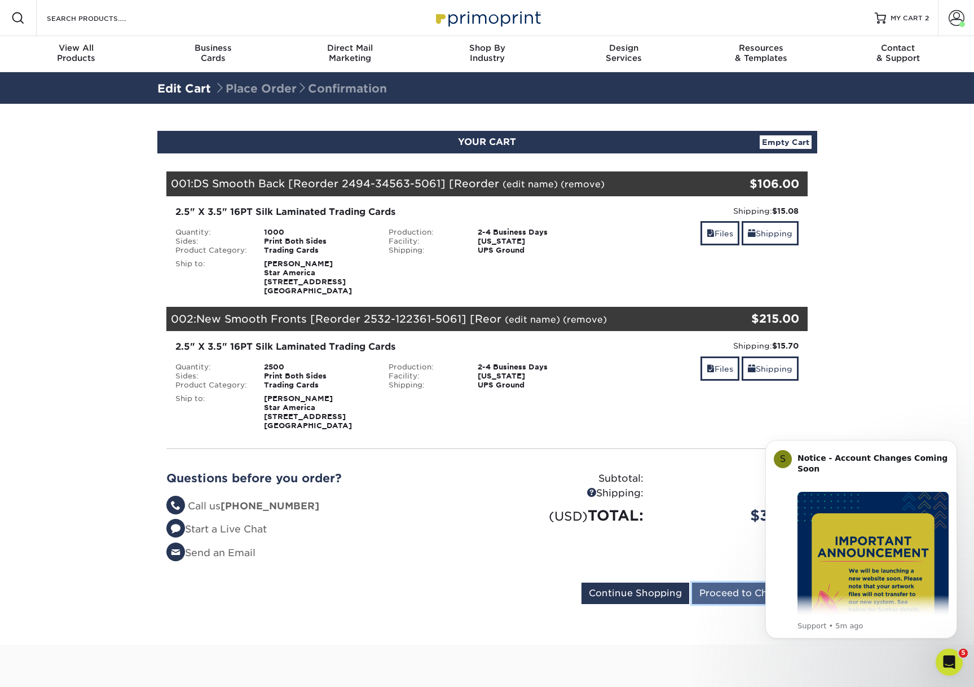
click at [736, 597] on input "Proceed to Checkout" at bounding box center [750, 593] width 116 height 21
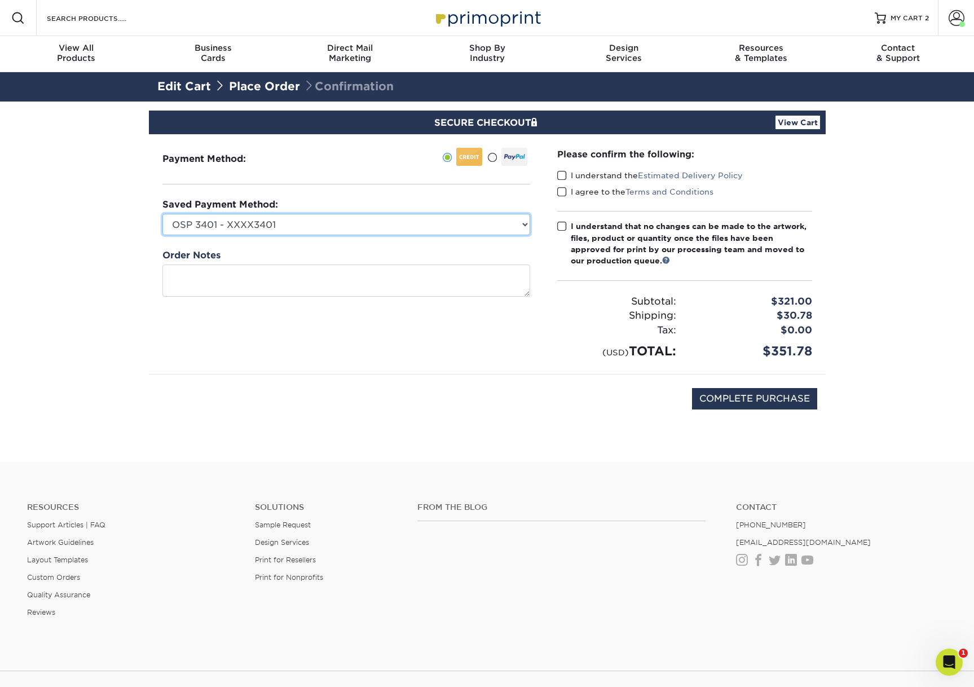
click at [399, 227] on select "OSP 3401 - XXXX3401 Visa - XXXX4183 Visa - XXXX1548 New Credit Card" at bounding box center [346, 224] width 368 height 21
select select "69905"
click at [162, 214] on select "OSP 3401 - XXXX3401 Visa - XXXX4183 Visa - XXXX1548 New Credit Card" at bounding box center [346, 224] width 368 height 21
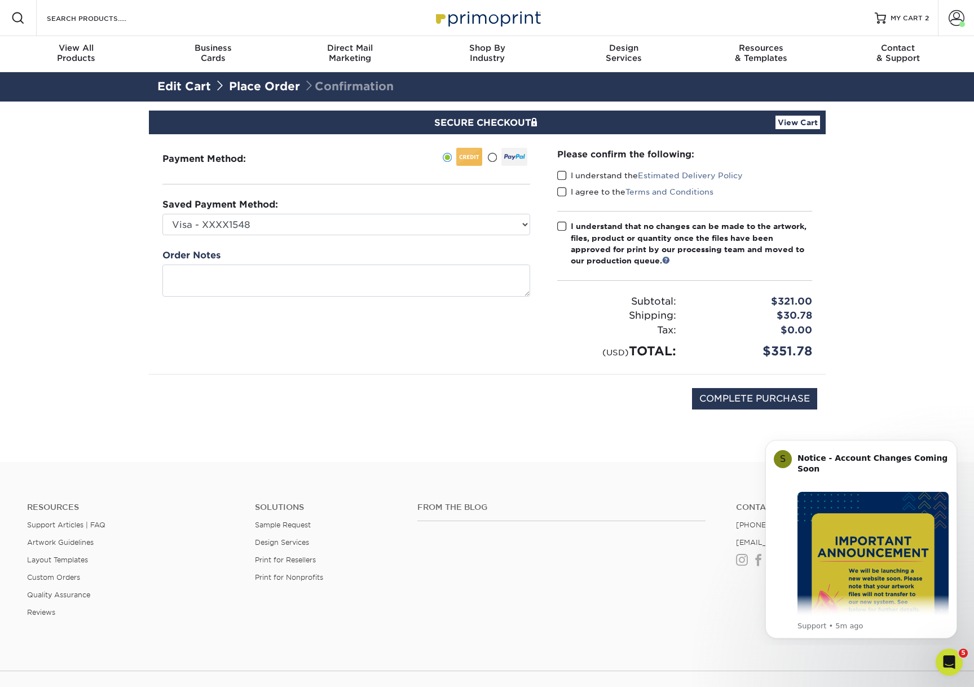
click at [561, 174] on span at bounding box center [562, 175] width 10 height 11
click at [0, 0] on input "I understand the Estimated Delivery Policy" at bounding box center [0, 0] width 0 height 0
click at [562, 191] on span at bounding box center [562, 192] width 10 height 11
click at [0, 0] on input "I agree to the Terms and Conditions" at bounding box center [0, 0] width 0 height 0
click at [561, 227] on span at bounding box center [562, 226] width 10 height 11
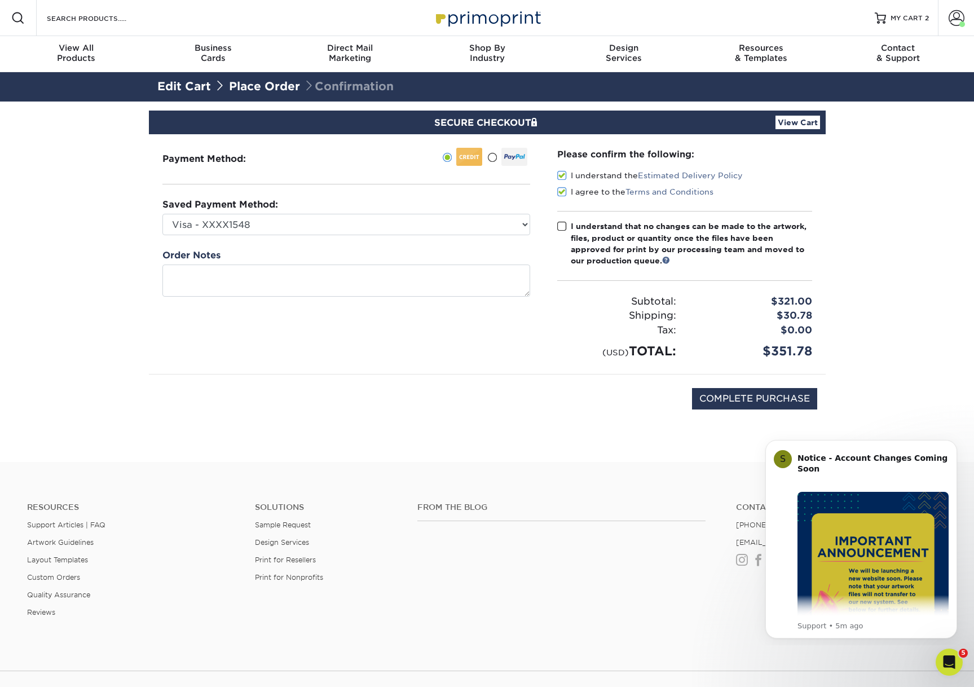
click at [0, 0] on input "I understand that no changes can be made to the artwork, files, product or quan…" at bounding box center [0, 0] width 0 height 0
click at [724, 398] on input "COMPLETE PURCHASE" at bounding box center [754, 398] width 125 height 21
type input "PROCESSING, PLEASE WAIT..."
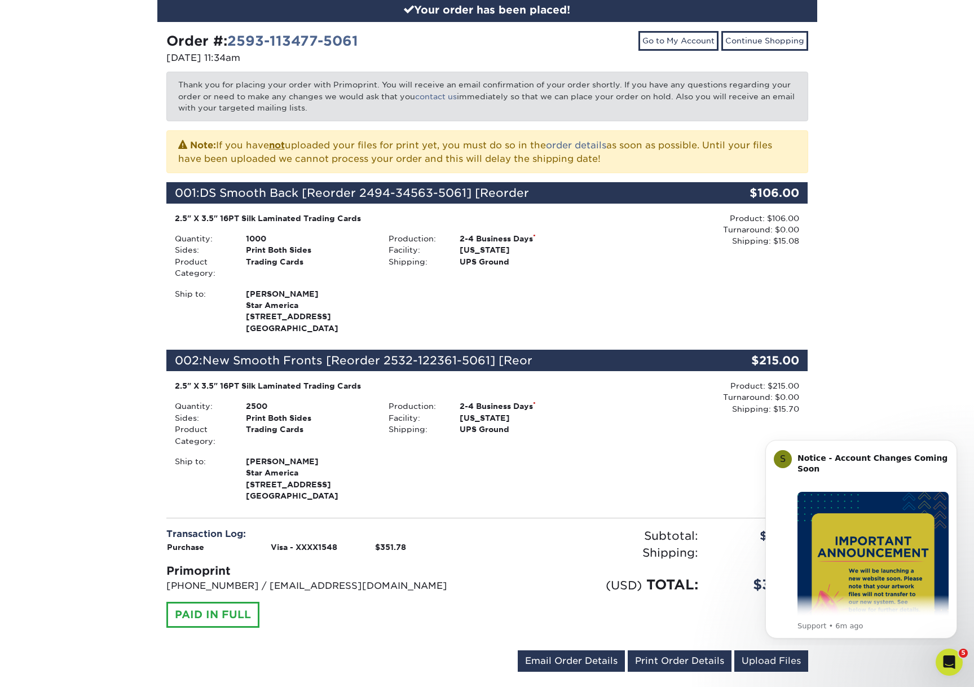
scroll to position [135, 0]
